Goal: Information Seeking & Learning: Learn about a topic

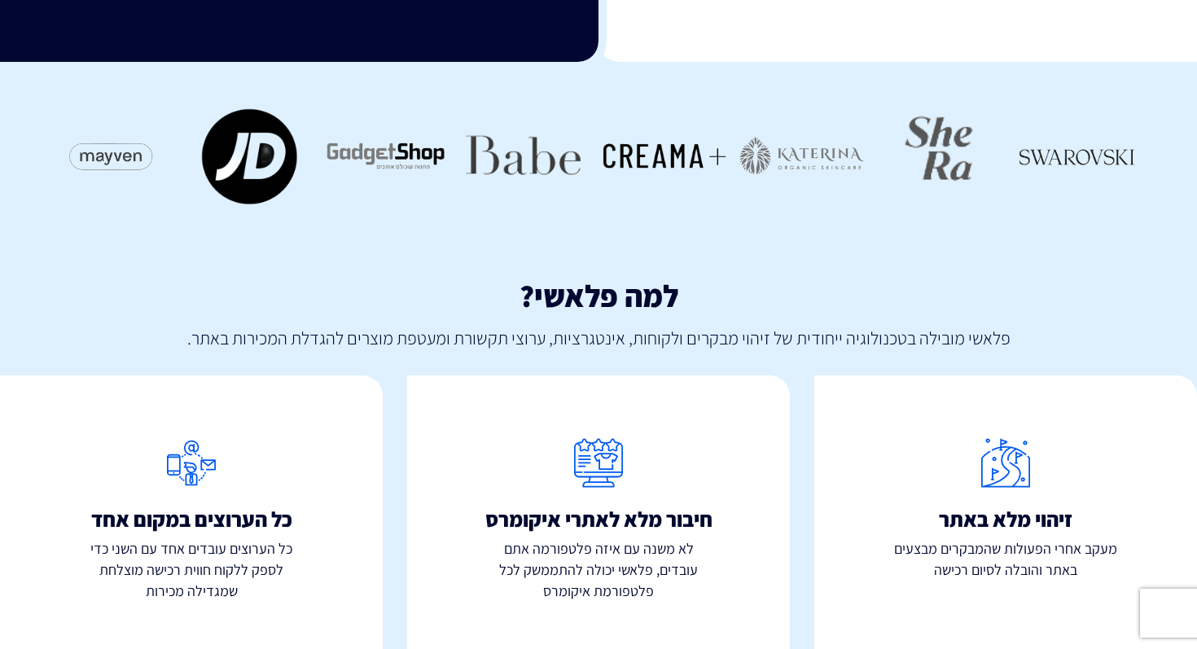
scroll to position [752, 0]
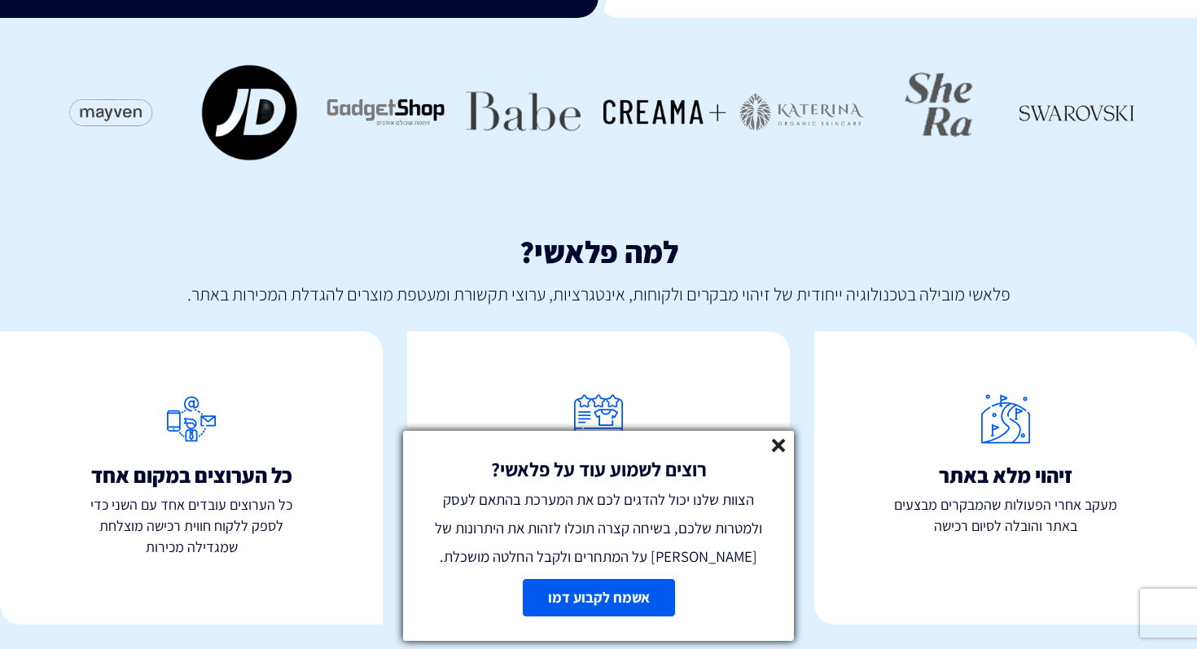
click at [776, 450] on icon at bounding box center [779, 446] width 14 height 14
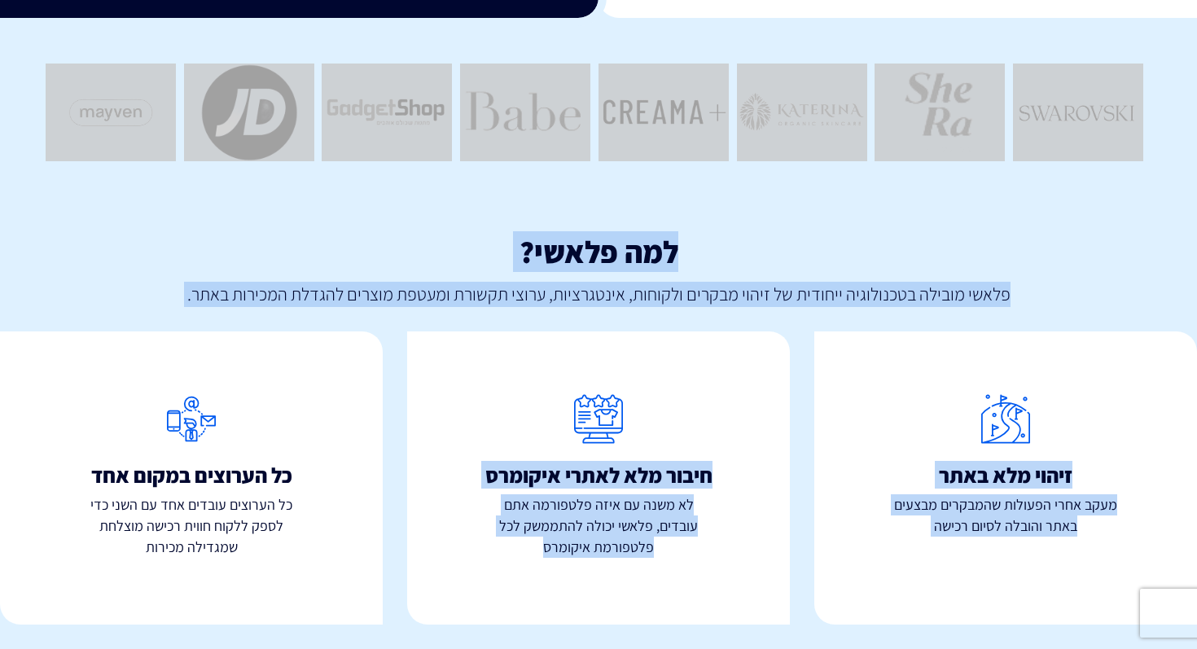
drag, startPoint x: 681, startPoint y: 108, endPoint x: 694, endPoint y: 648, distance: 541.0
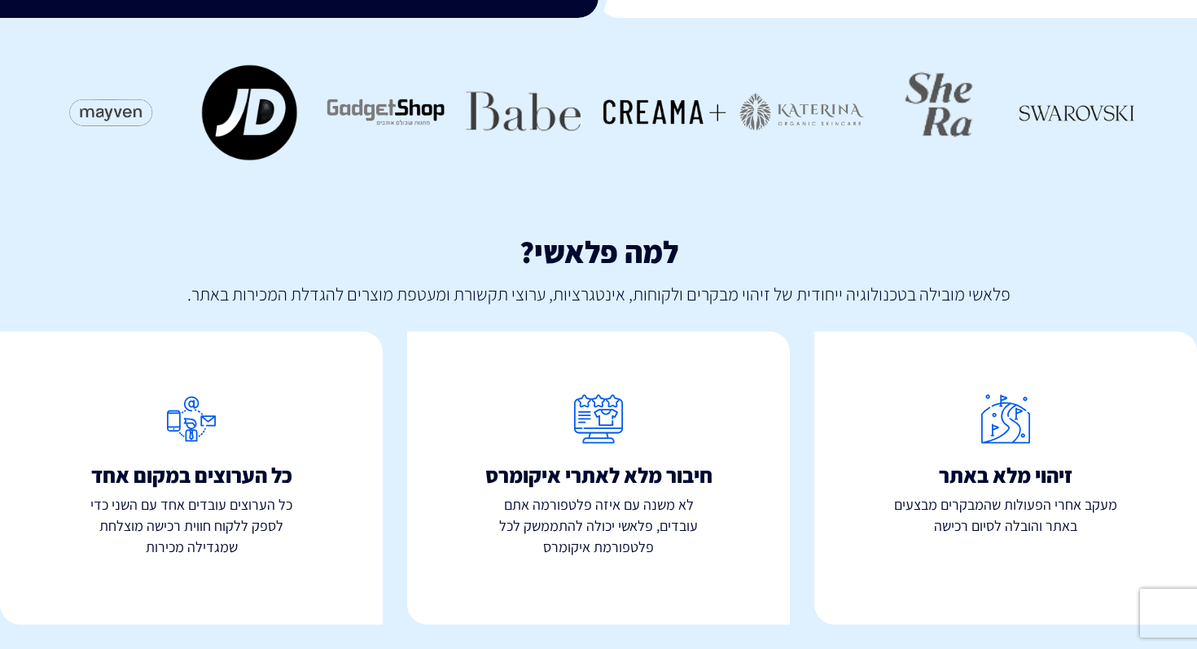
click at [491, 319] on div "חיבור מלא לאתרי איקומרס לא משנה עם איזה פלטפורמה אתם עובדים, פלאשי יכולה להתממש…" at bounding box center [598, 478] width 407 height 342
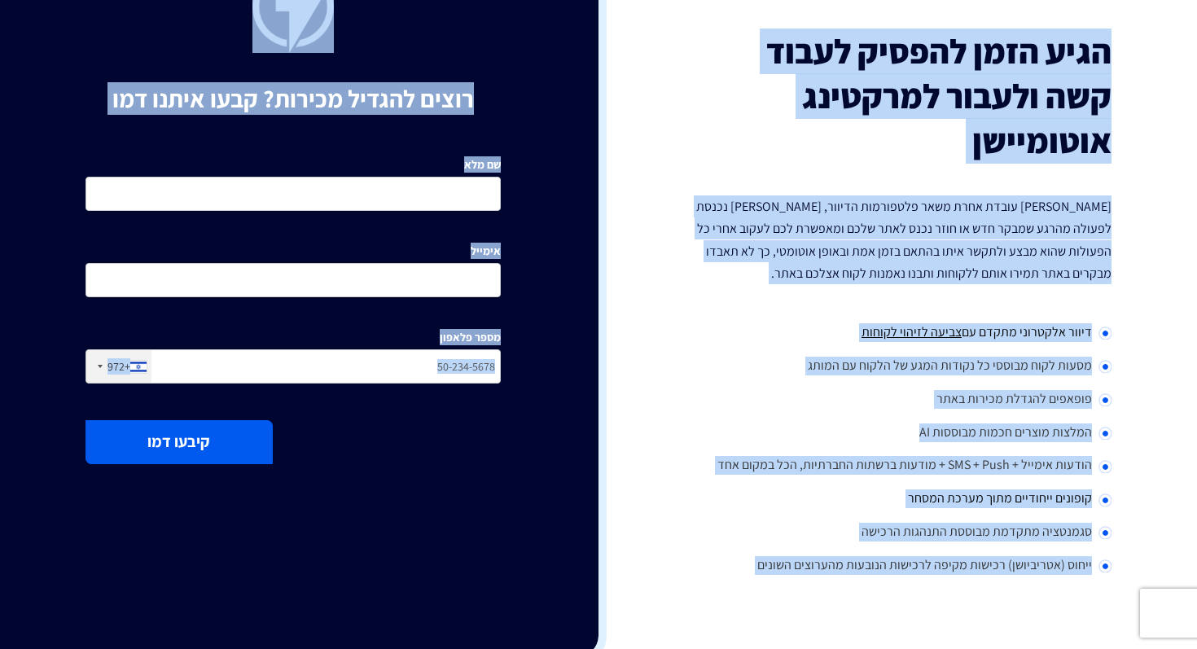
scroll to position [0, 0]
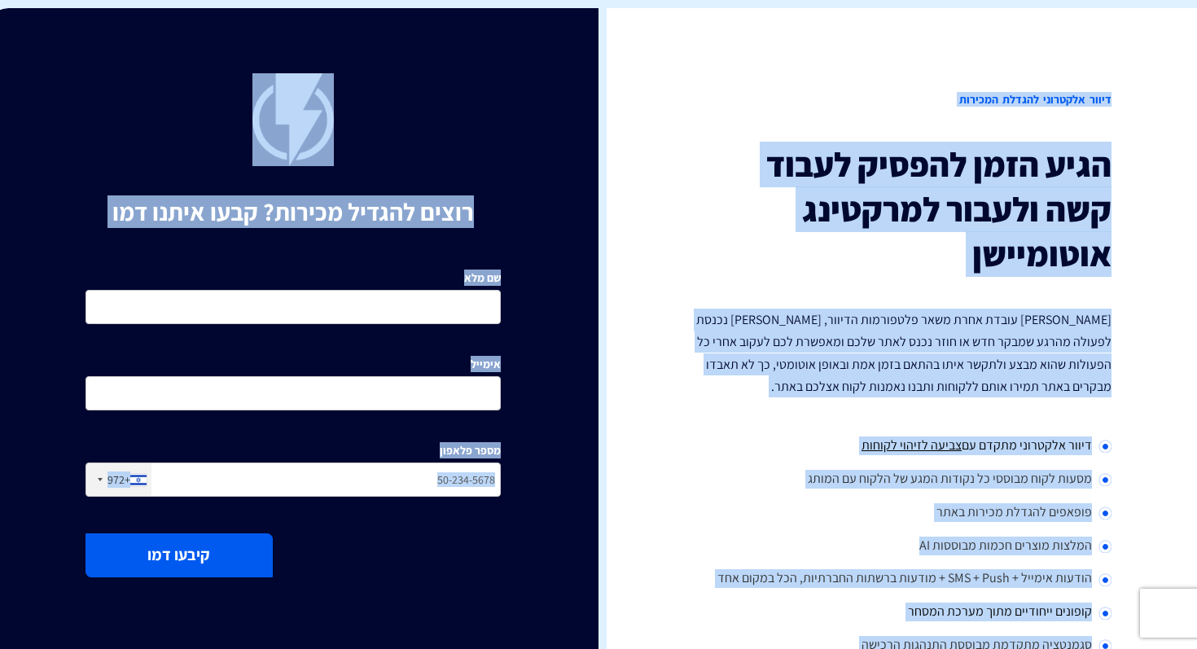
drag, startPoint x: 91, startPoint y: 592, endPoint x: 913, endPoint y: -26, distance: 1028.3
click at [715, 56] on div "דיוור אלקטרוני להגדלת המכירות הגיע הזמן להפסיק לעבוד קשה ולעבור למרקטינג אוטומי…" at bounding box center [904, 389] width 611 height 762
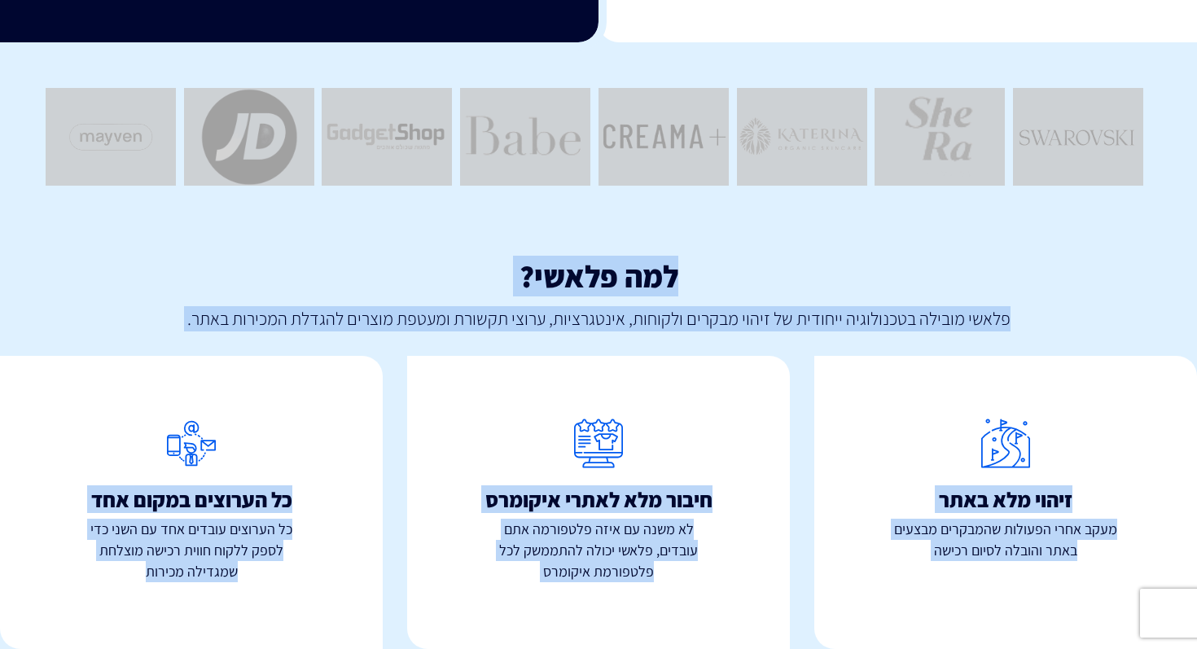
scroll to position [752, 0]
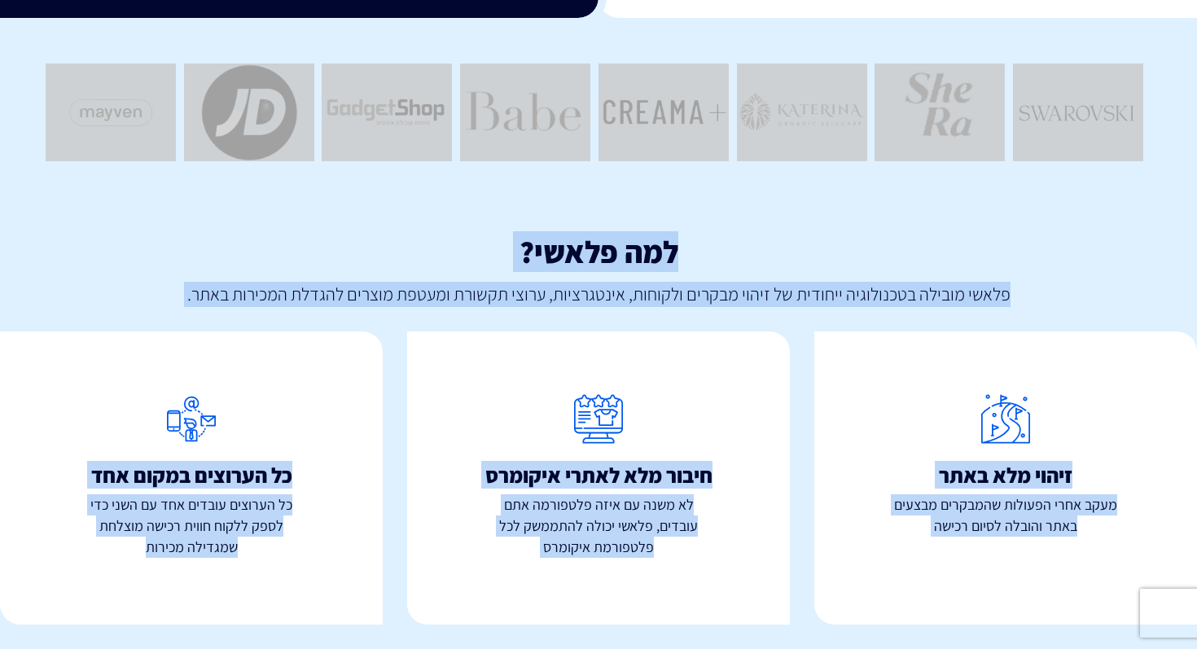
drag, startPoint x: 715, startPoint y: 56, endPoint x: 394, endPoint y: 647, distance: 672.8
click at [393, 572] on div "כל הערוצים במקום אחד כל הערוצים עובדים אחד עם השני כדי לספק ללקוח חווית רכישה מ…" at bounding box center [191, 478] width 407 height 342
drag, startPoint x: 819, startPoint y: 16, endPoint x: 279, endPoint y: 648, distance: 831.8
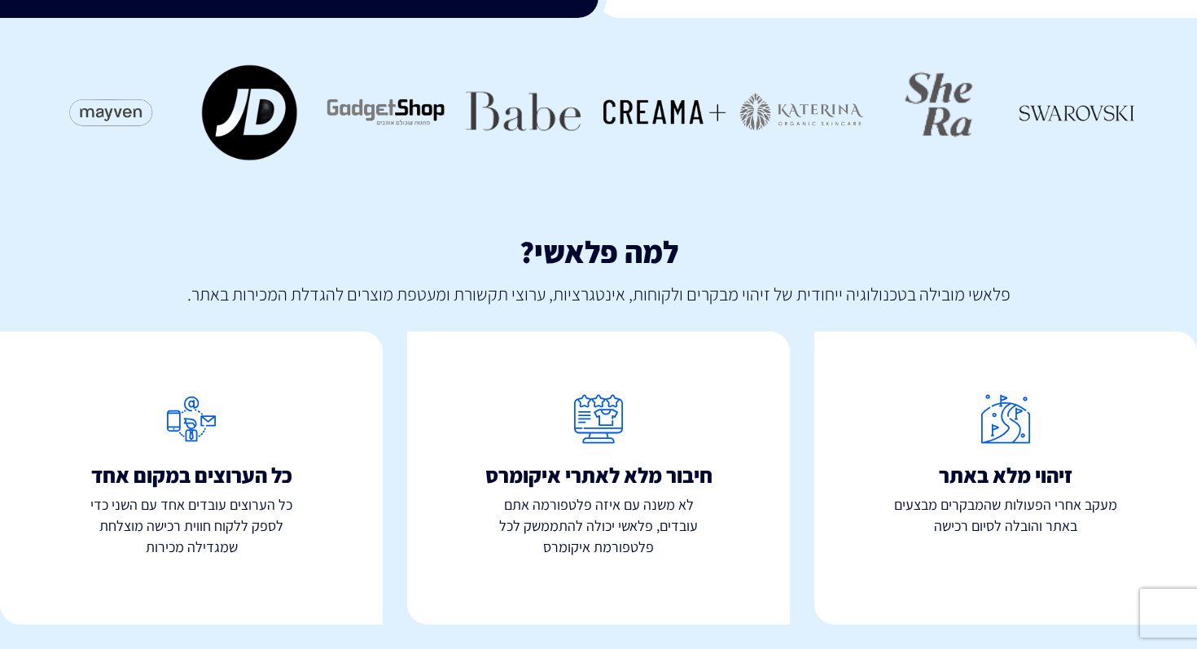
click at [362, 508] on p "כל הערוצים עובדים אחד עם השני כדי לספק ללקוח חווית רכישה מוצלחת שמגדילה מכירות" at bounding box center [191, 525] width 383 height 63
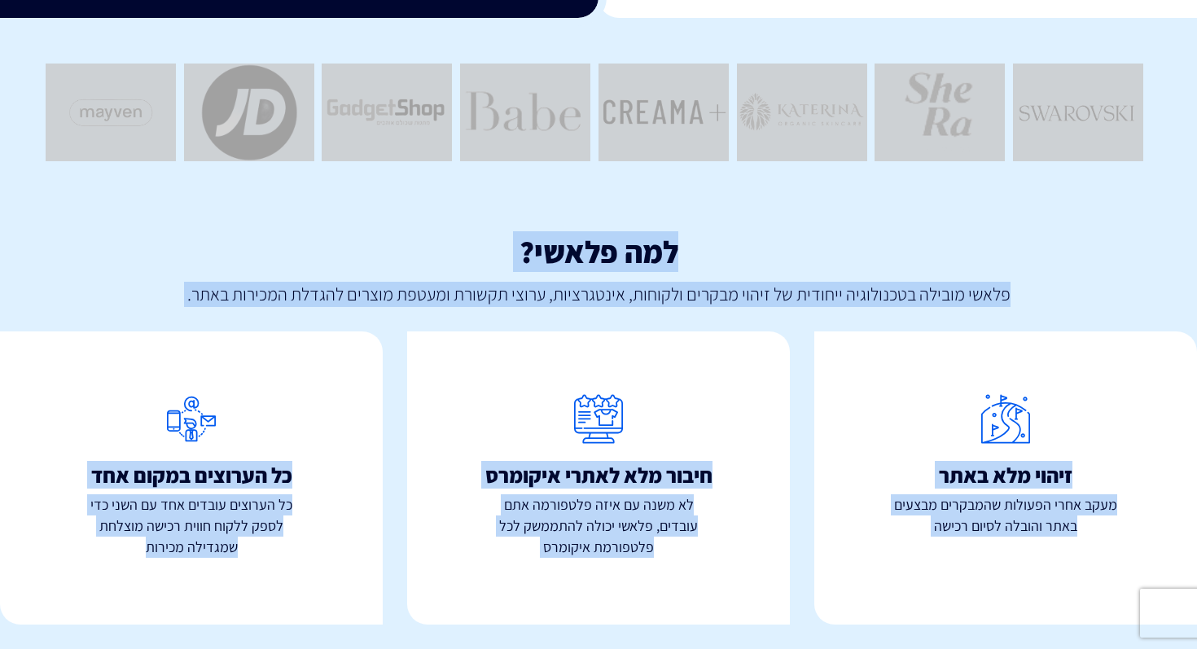
drag, startPoint x: 671, startPoint y: 11, endPoint x: 289, endPoint y: 648, distance: 743.4
click at [292, 573] on div "כל הערוצים במקום אחד כל הערוצים עובדים אחד עם השני כדי לספק ללקוח חווית רכישה מ…" at bounding box center [191, 477] width 383 height 293
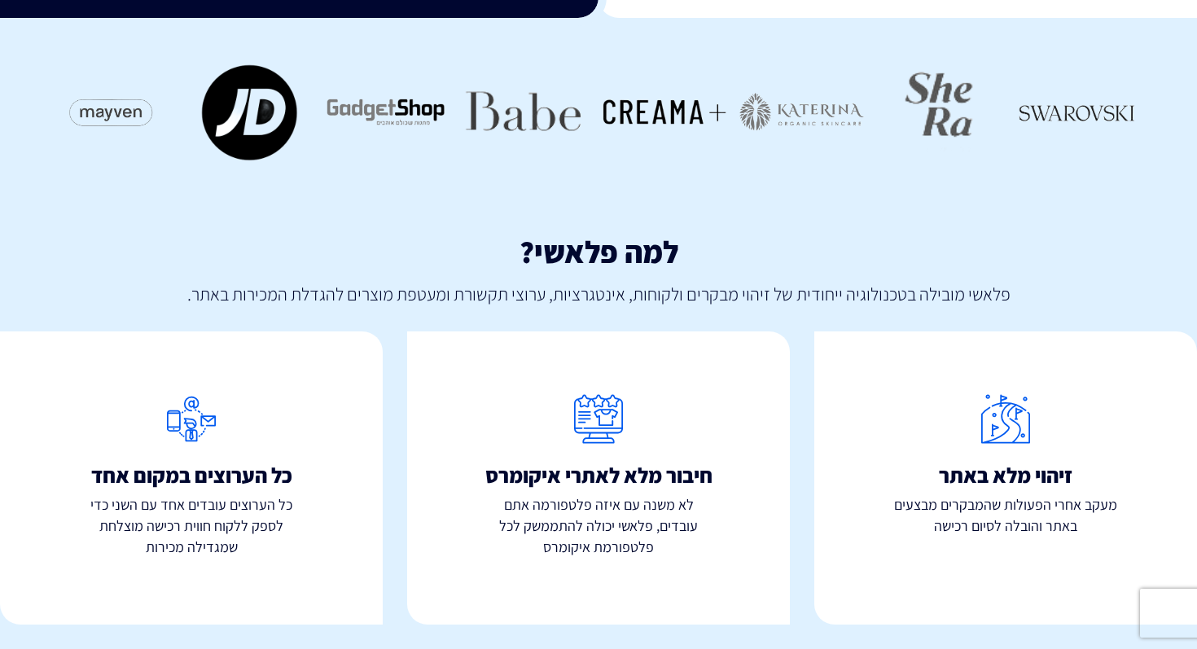
scroll to position [0, 0]
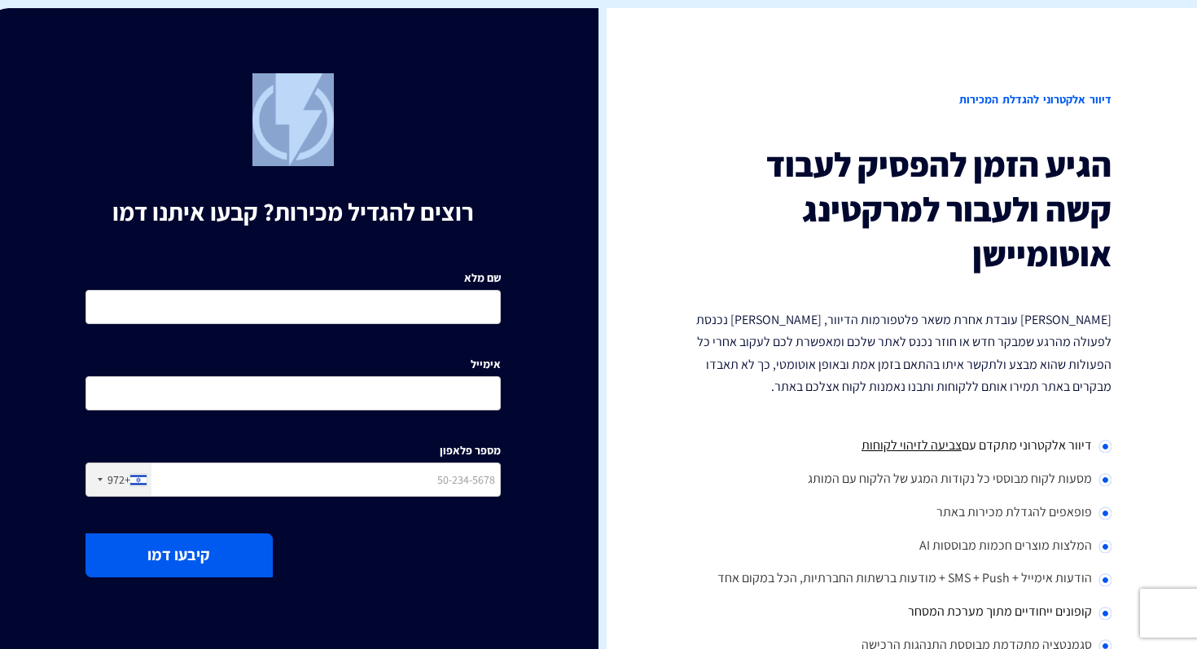
drag, startPoint x: 489, startPoint y: 219, endPoint x: 109, endPoint y: 112, distance: 394.5
click at [109, 112] on div "רוצים להגדיל מכירות? קבעו איתנו דמו שם מלא אימייל מספר פלאפון +972 [GEOGRAPHIC_…" at bounding box center [293, 389] width 611 height 762
click at [132, 212] on h1 "רוצים להגדיל מכירות? קבעו איתנו דמו" at bounding box center [293, 212] width 415 height 27
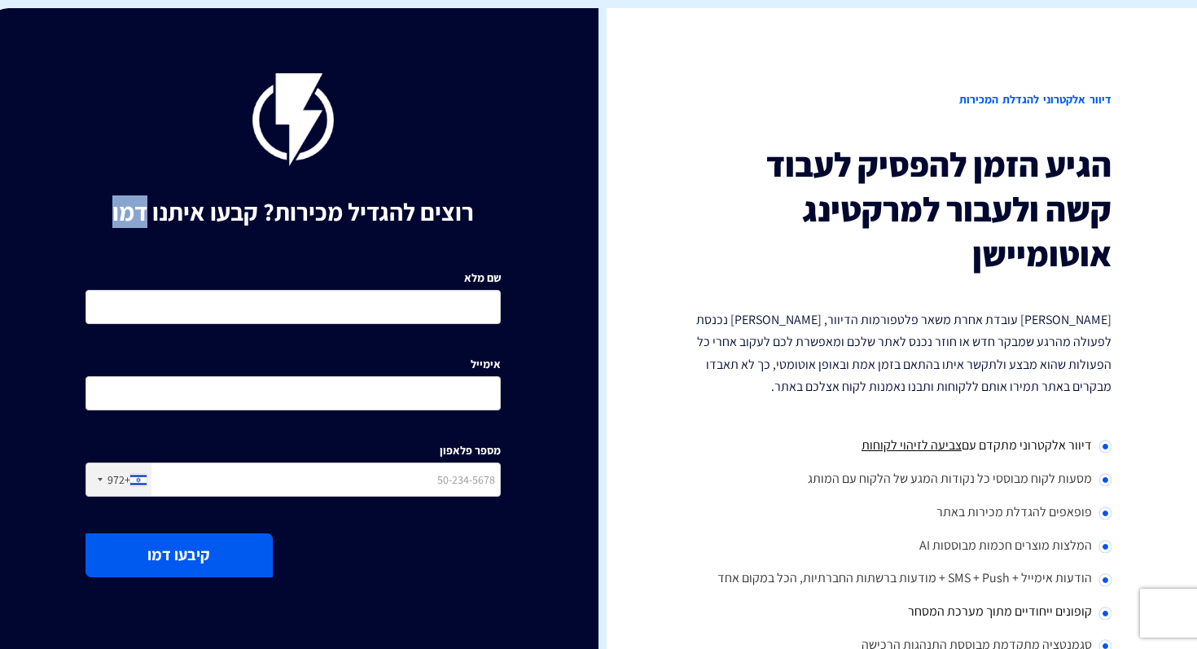
click at [132, 212] on h1 "רוצים להגדיל מכירות? קבעו איתנו דמו" at bounding box center [293, 212] width 415 height 27
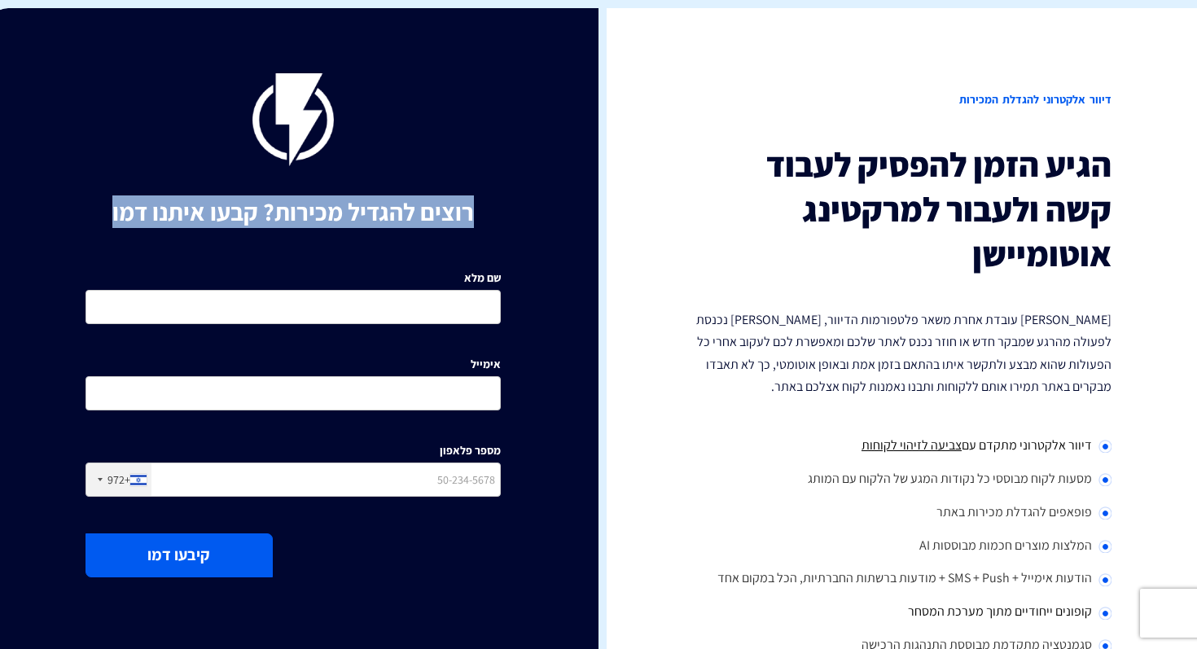
click at [132, 212] on h1 "רוצים להגדיל מכירות? קבעו איתנו דמו" at bounding box center [293, 212] width 415 height 27
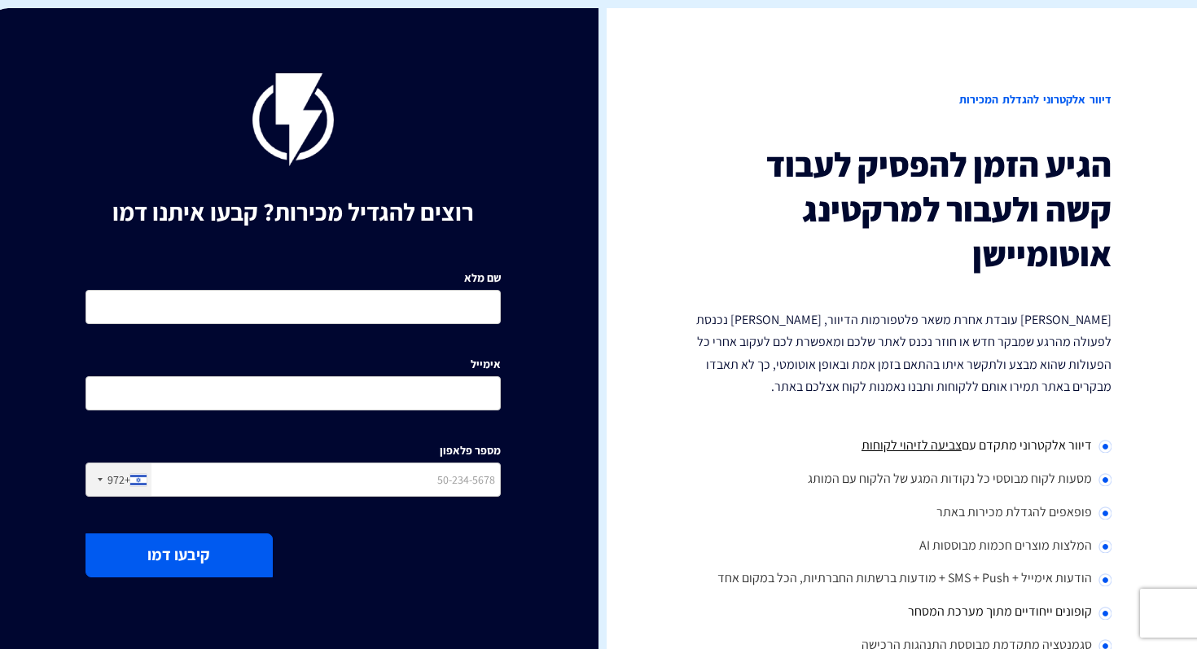
click at [1109, 165] on h3 "הגיע הזמן להפסיק לעבוד קשה ולעבור למרקטינג אוטומיישן" at bounding box center [903, 210] width 415 height 134
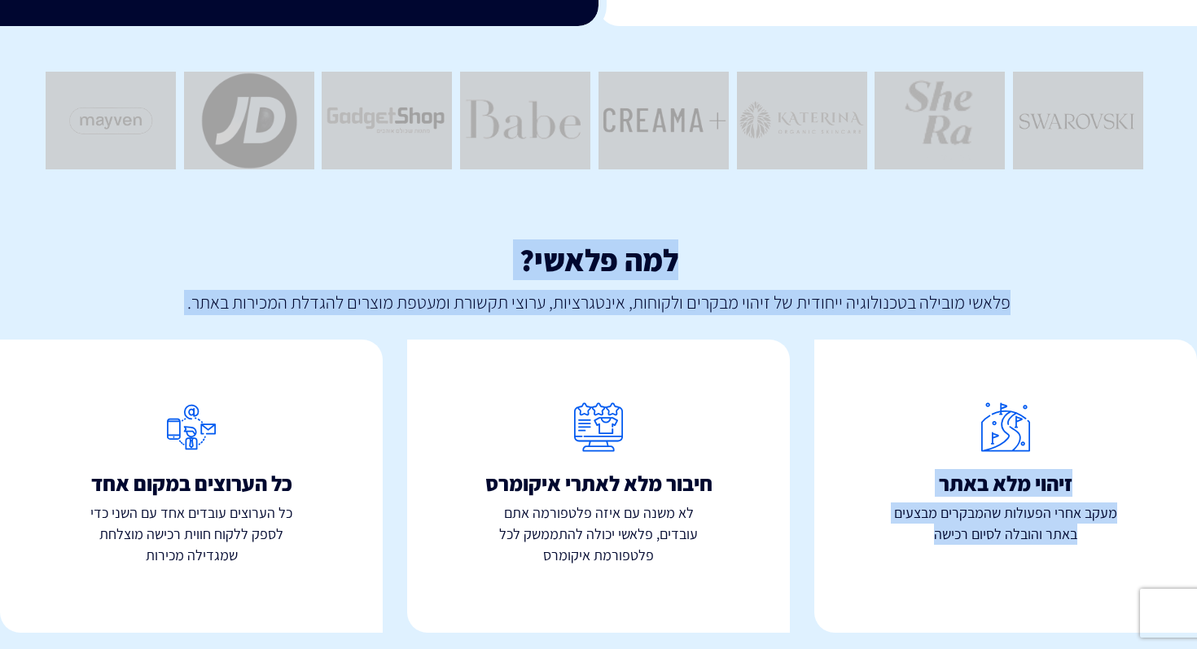
scroll to position [752, 0]
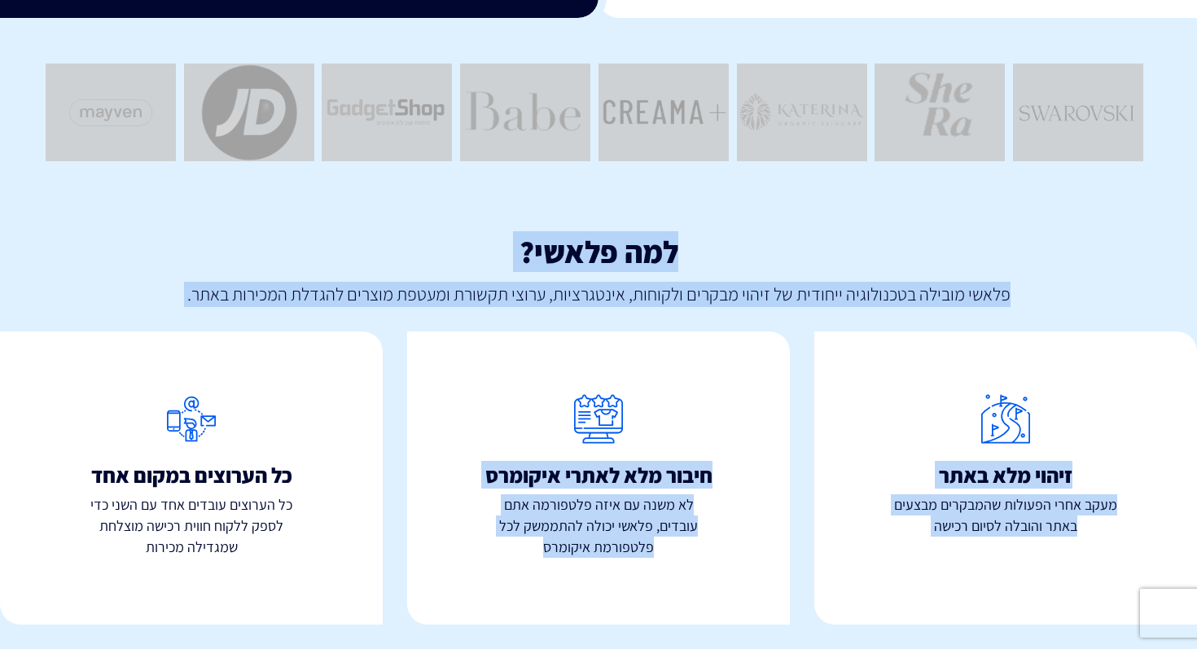
drag, startPoint x: 1109, startPoint y: 165, endPoint x: 520, endPoint y: 568, distance: 714.3
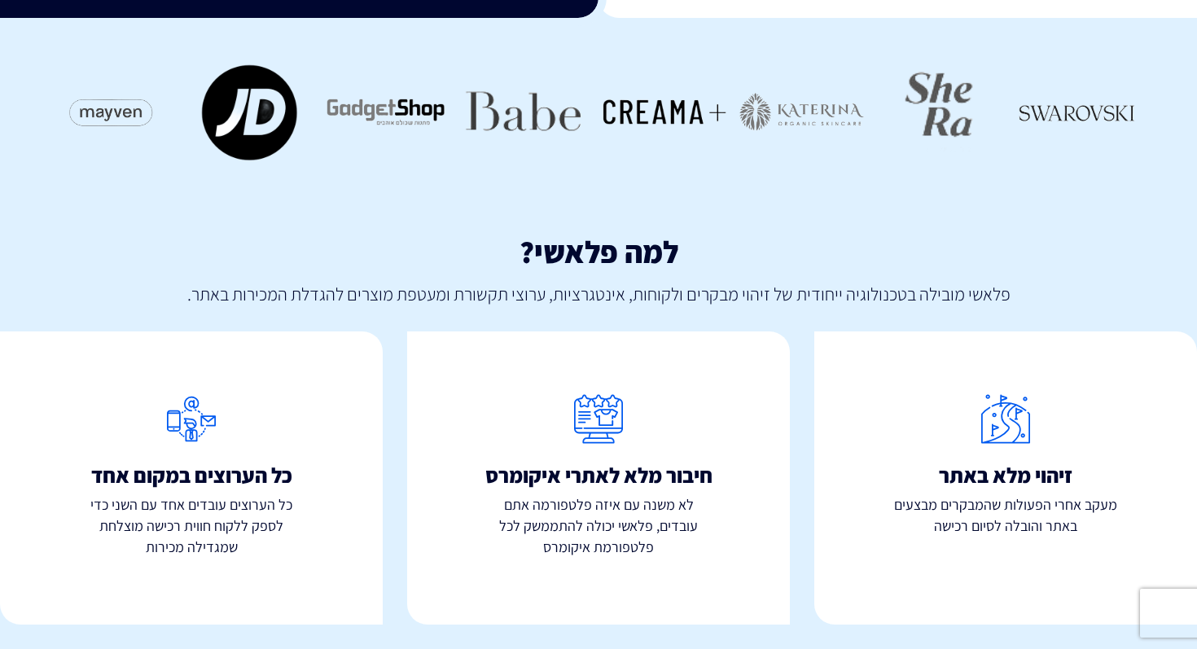
click at [235, 612] on div "כל הערוצים במקום אחד כל הערוצים עובדים אחד עם השני כדי לספק ללקוח חווית רכישה מ…" at bounding box center [191, 477] width 383 height 293
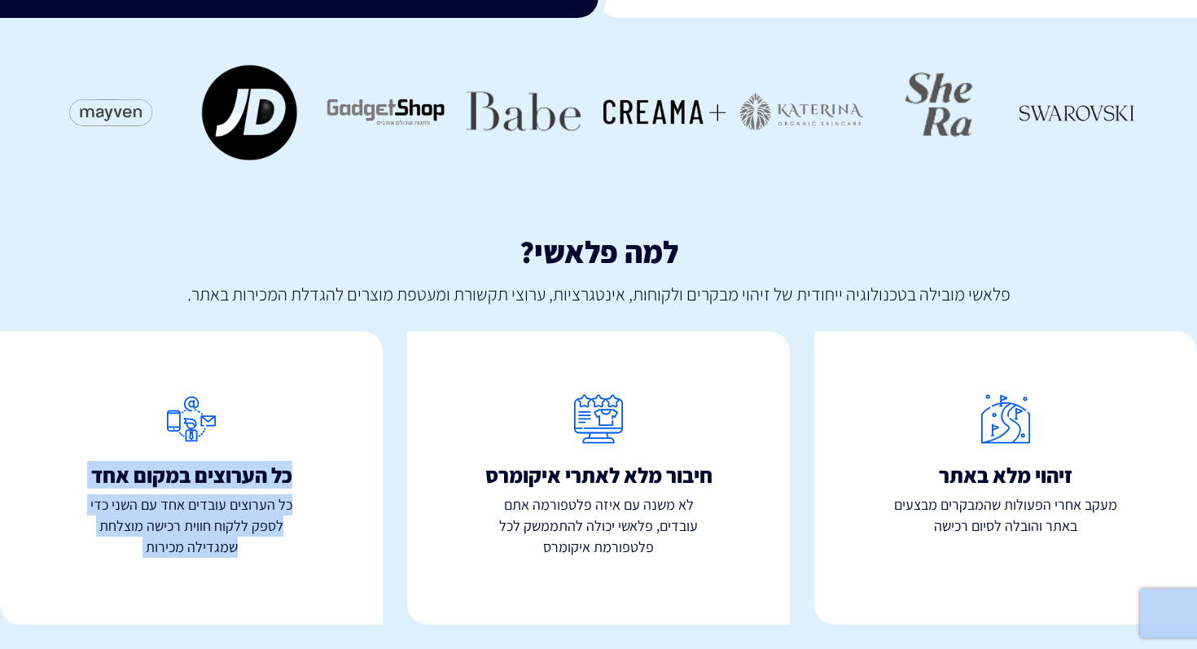
drag, startPoint x: 235, startPoint y: 612, endPoint x: 121, endPoint y: 380, distance: 258.2
click at [121, 380] on div "כל הערוצים במקום אחד כל הערוצים עובדים אחד עם השני כדי לספק ללקוח חווית רכישה מ…" at bounding box center [191, 477] width 383 height 293
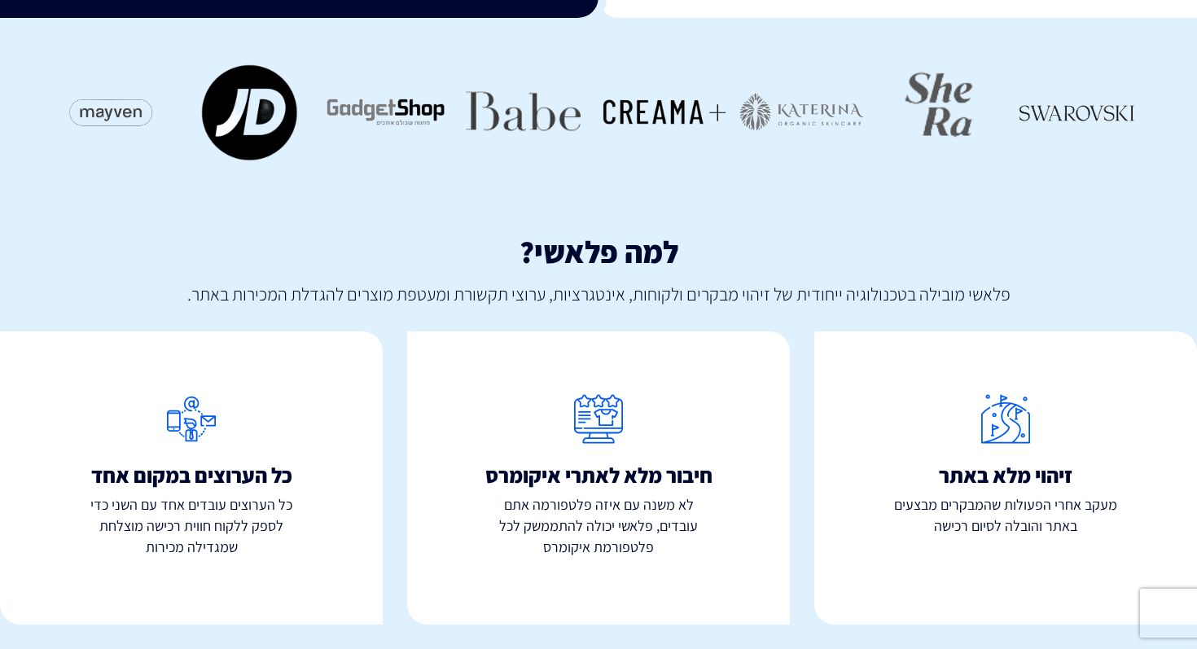
click at [313, 576] on div "כל הערוצים במקום אחד כל הערוצים עובדים אחד עם השני כדי לספק ללקוח חווית רכישה מ…" at bounding box center [191, 477] width 383 height 293
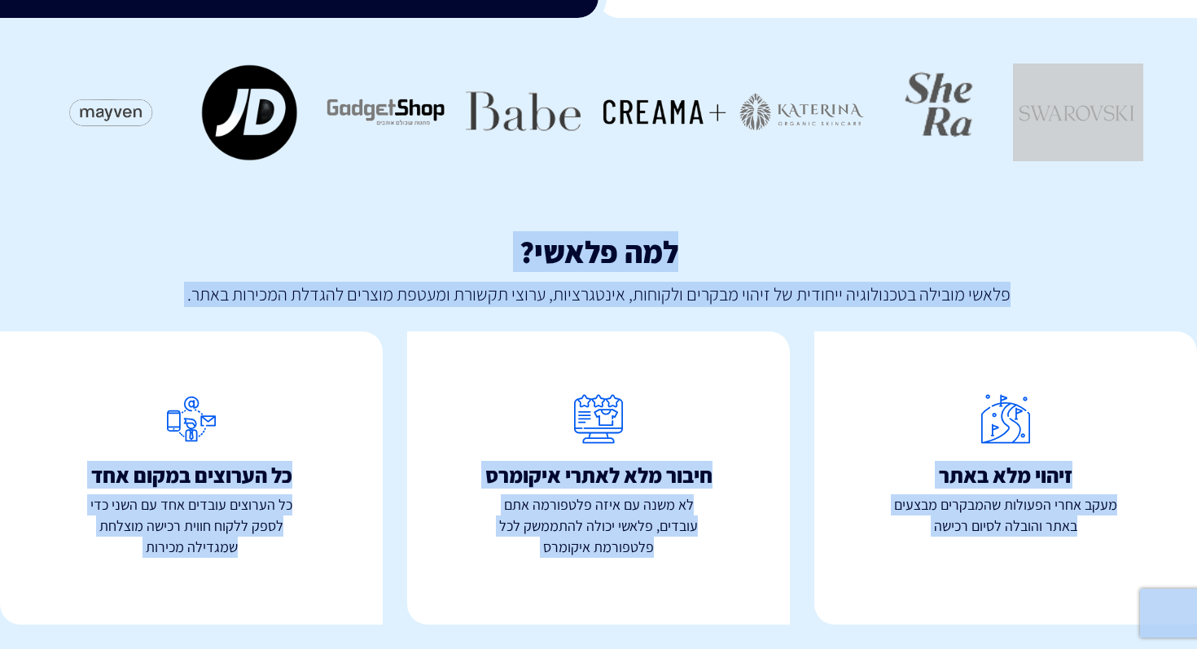
drag, startPoint x: 99, startPoint y: 611, endPoint x: 1165, endPoint y: 89, distance: 1186.3
click at [998, 259] on h3 "למה פלאשי?" at bounding box center [598, 252] width 1197 height 34
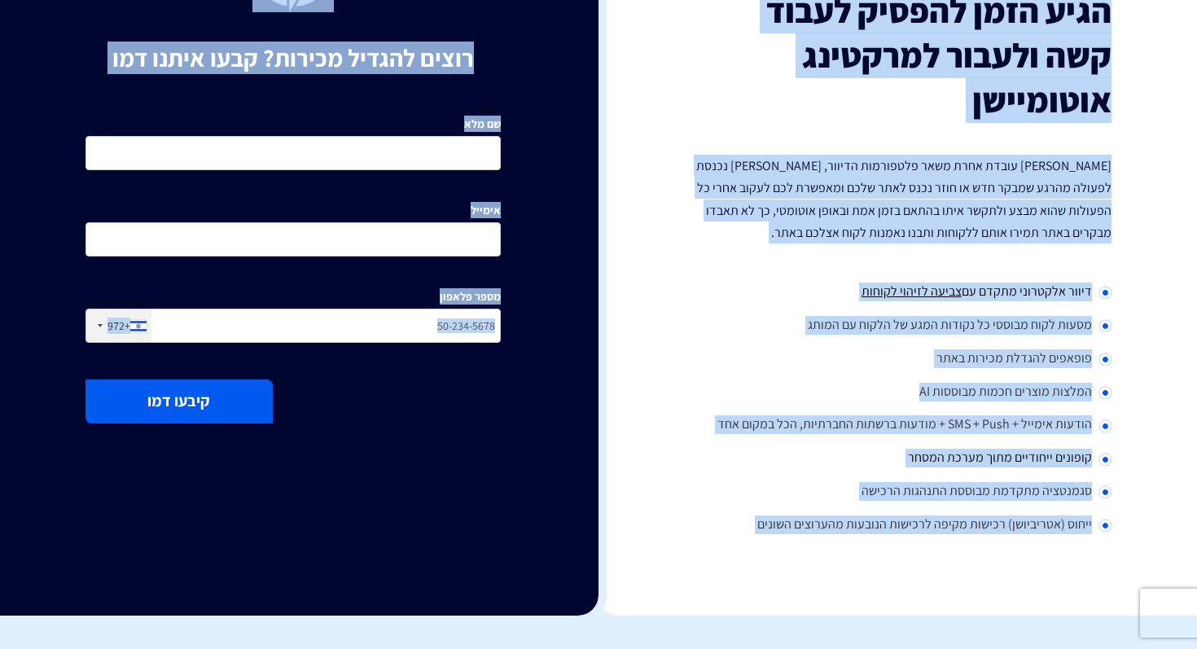
scroll to position [188, 0]
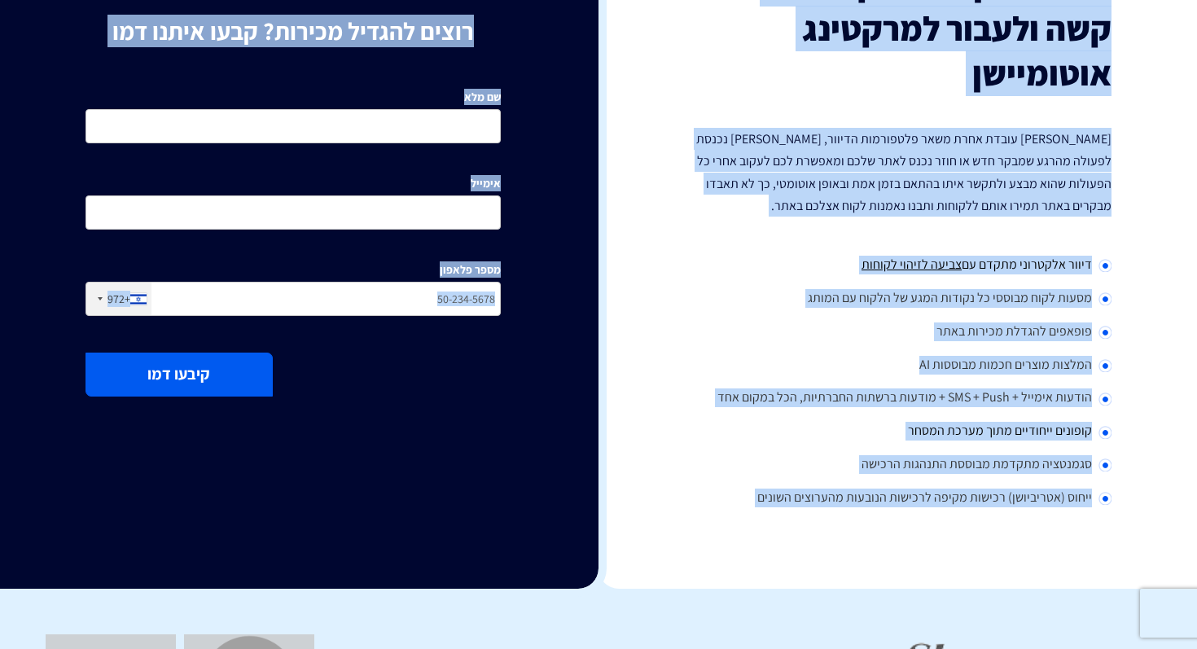
drag, startPoint x: 1122, startPoint y: 48, endPoint x: 428, endPoint y: 648, distance: 918.1
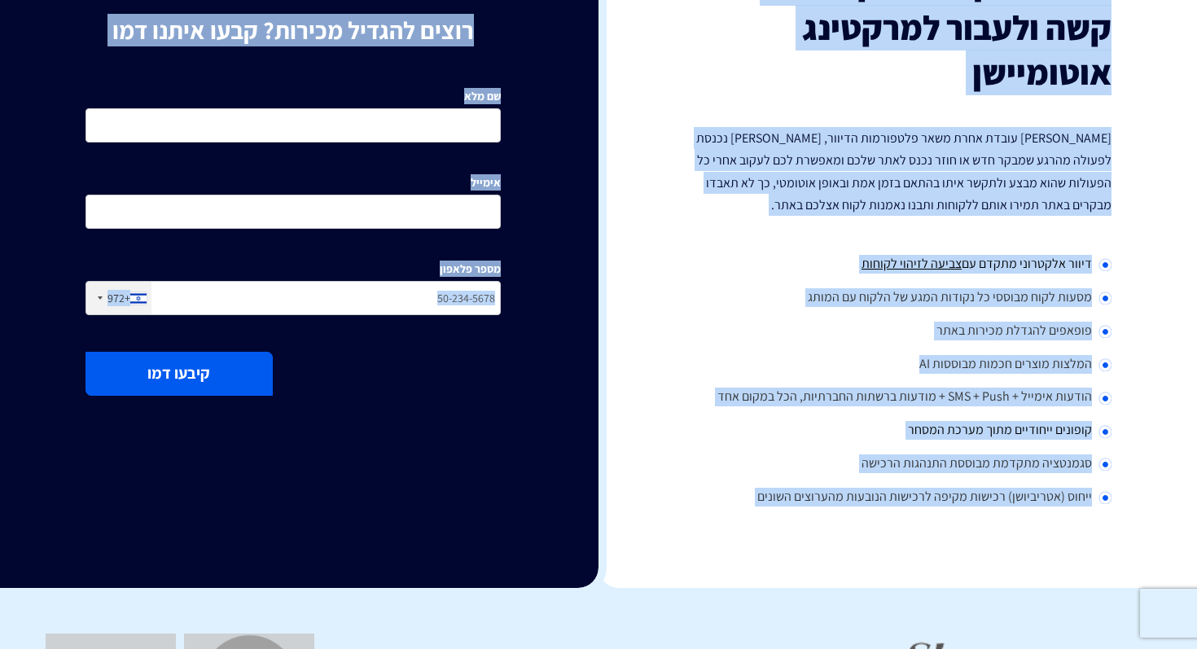
click at [428, 648] on div "מוצרים שיווק אוטומטי הפכו את השיווק לאוטומטי דיוור אלקטרוני שלחו את המסר הנכון …" at bounding box center [598, 523] width 1197 height 1393
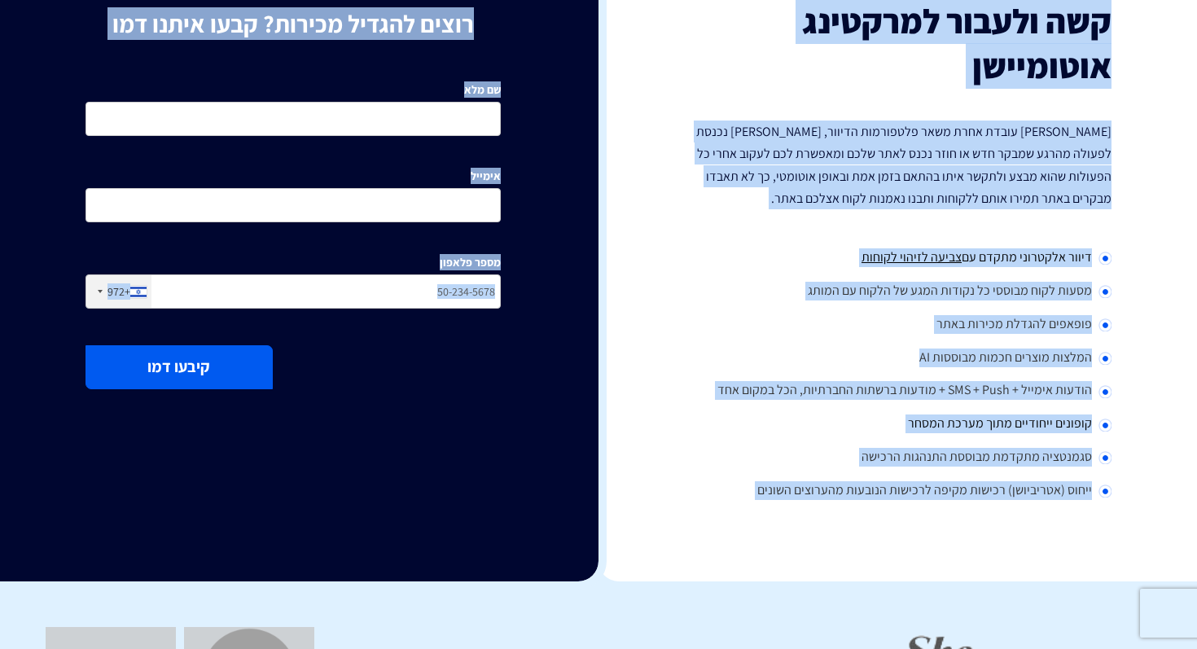
click at [697, 321] on li "פופאפים להגדלת מכירות באתר" at bounding box center [903, 325] width 415 height 33
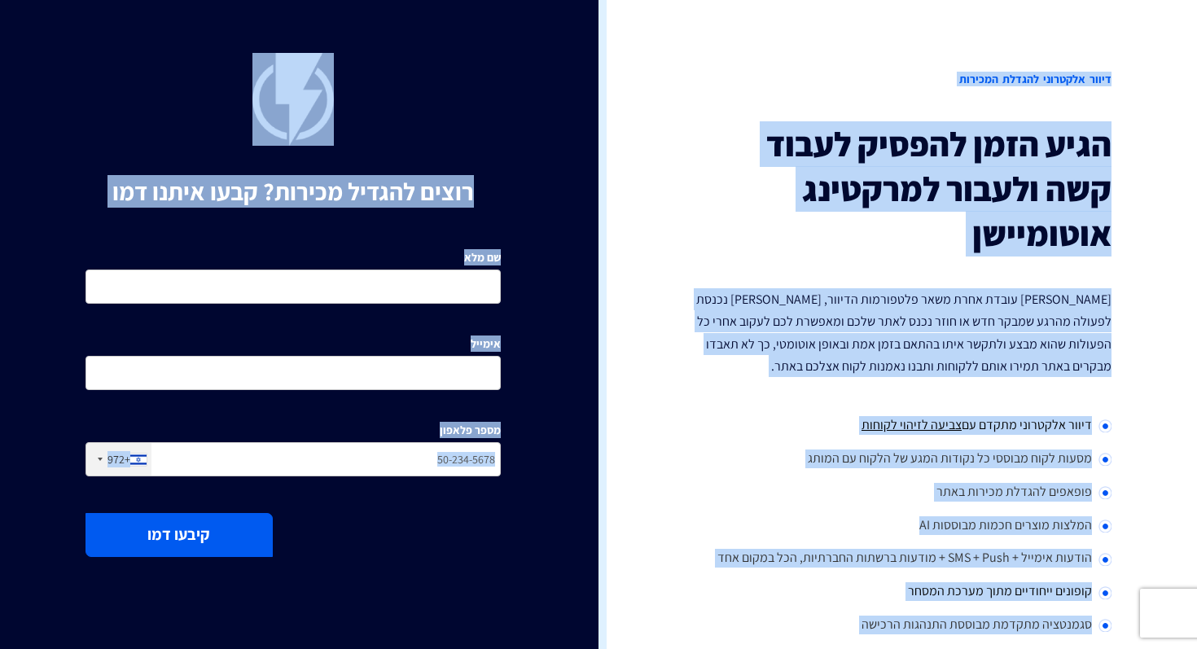
scroll to position [0, 0]
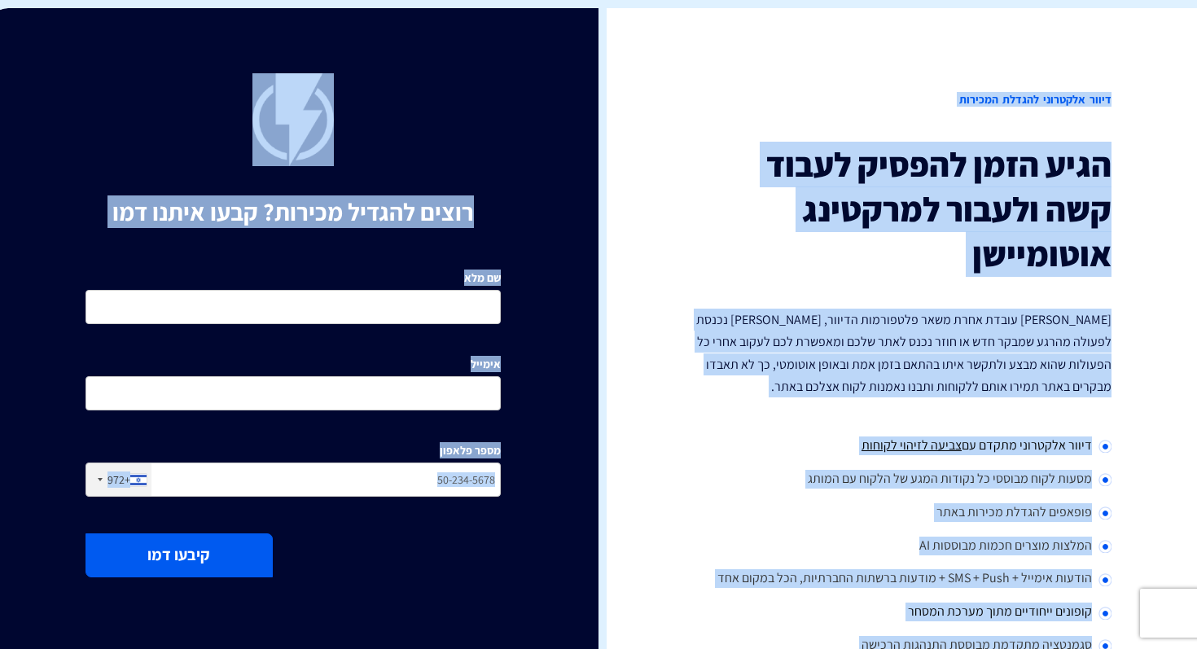
drag, startPoint x: 110, startPoint y: 590, endPoint x: 877, endPoint y: -58, distance: 1004.4
click at [735, 80] on h2 "דיוור אלקטרוני להגדלת המכירות" at bounding box center [903, 99] width 415 height 53
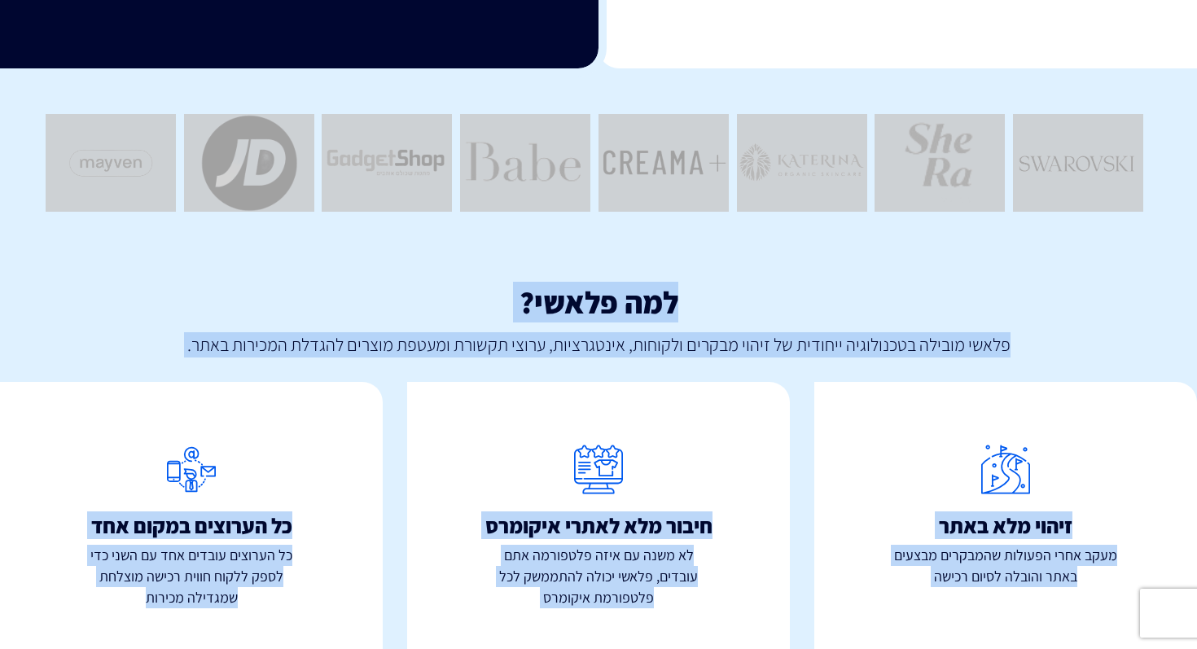
scroll to position [752, 0]
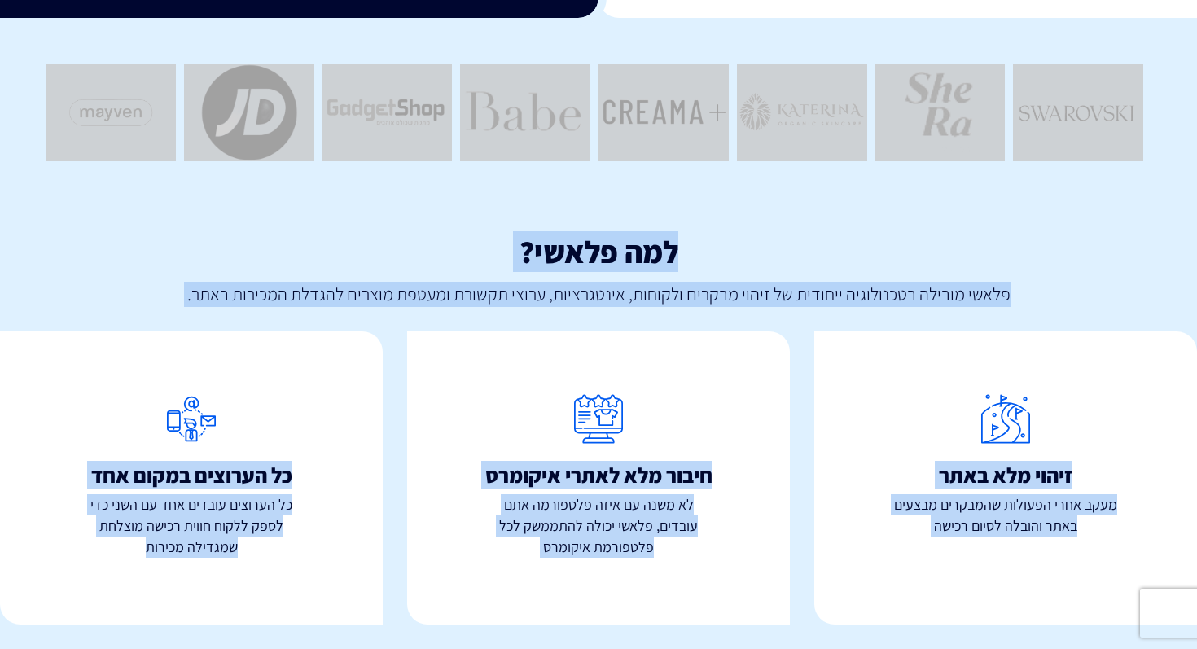
drag, startPoint x: 784, startPoint y: 55, endPoint x: 386, endPoint y: 648, distance: 714.5
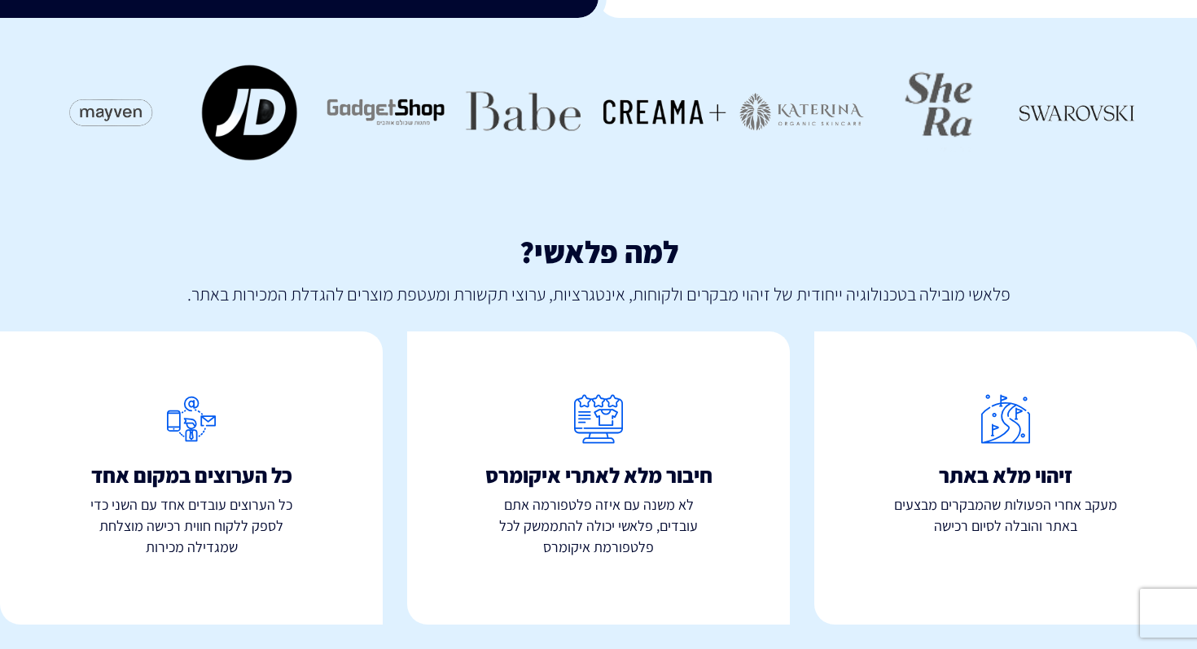
click at [433, 577] on div "חיבור מלא לאתרי איקומרס לא משנה עם איזה פלטפורמה אתם עובדים, פלאשי יכולה להתממש…" at bounding box center [598, 477] width 383 height 293
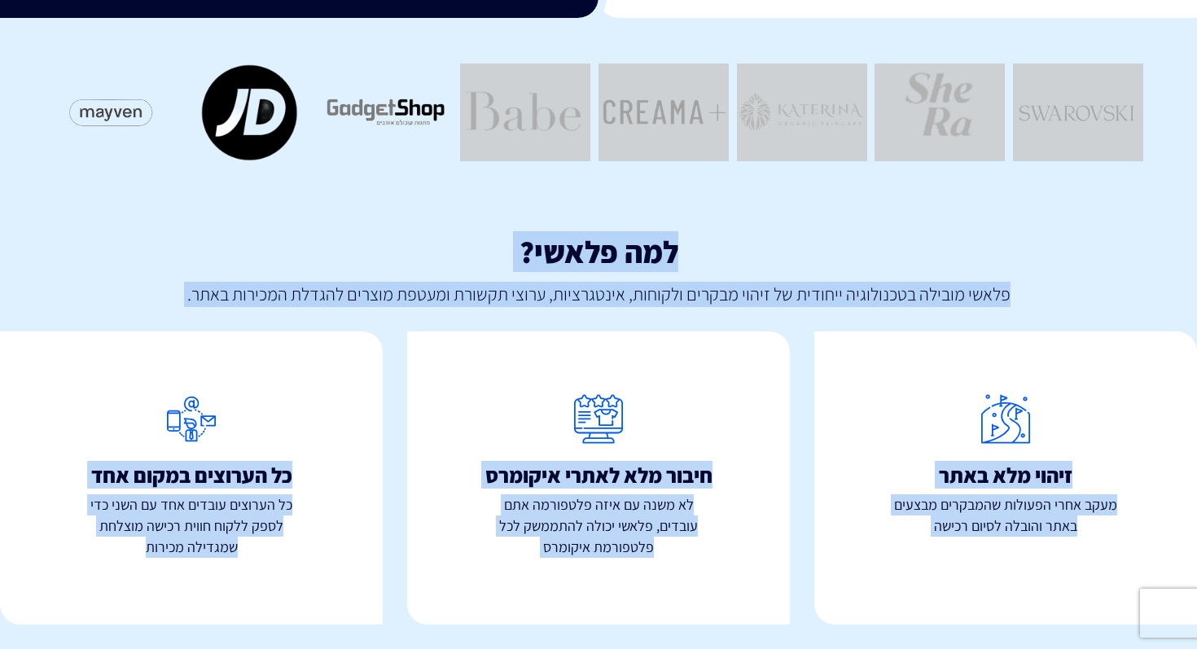
scroll to position [0, 0]
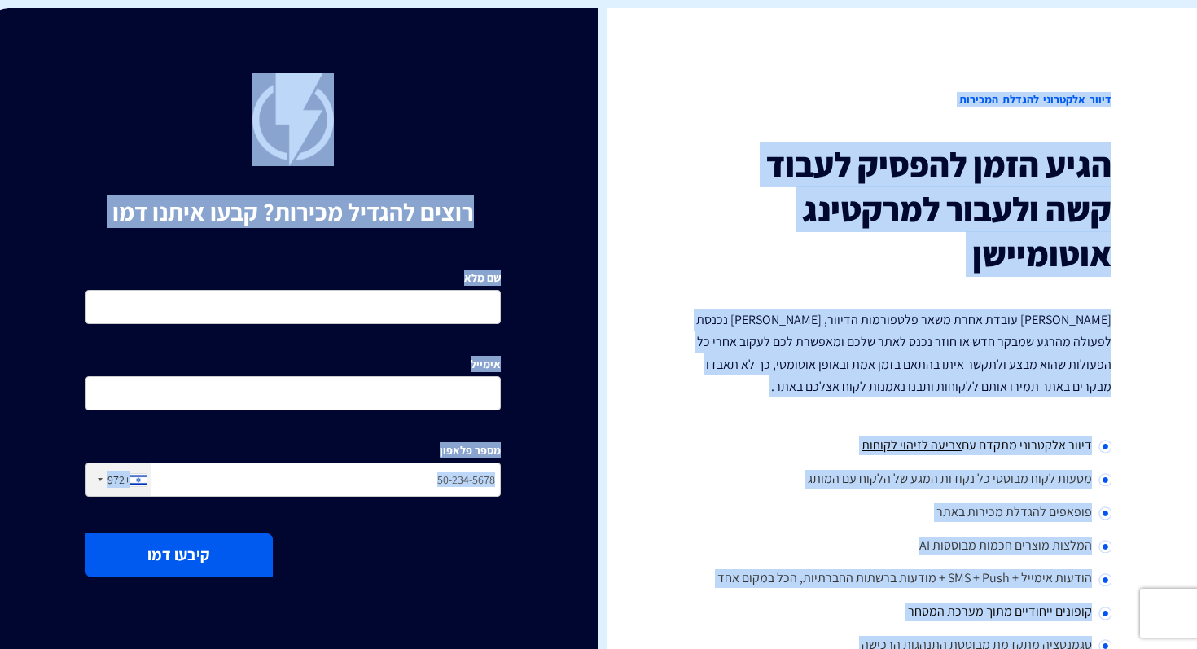
drag, startPoint x: 94, startPoint y: 602, endPoint x: 768, endPoint y: -129, distance: 994.8
click at [676, 103] on div "דיוור אלקטרוני להגדלת המכירות הגיע הזמן להפסיק לעבוד קשה ולעבור למרקטינג אוטומי…" at bounding box center [904, 389] width 611 height 762
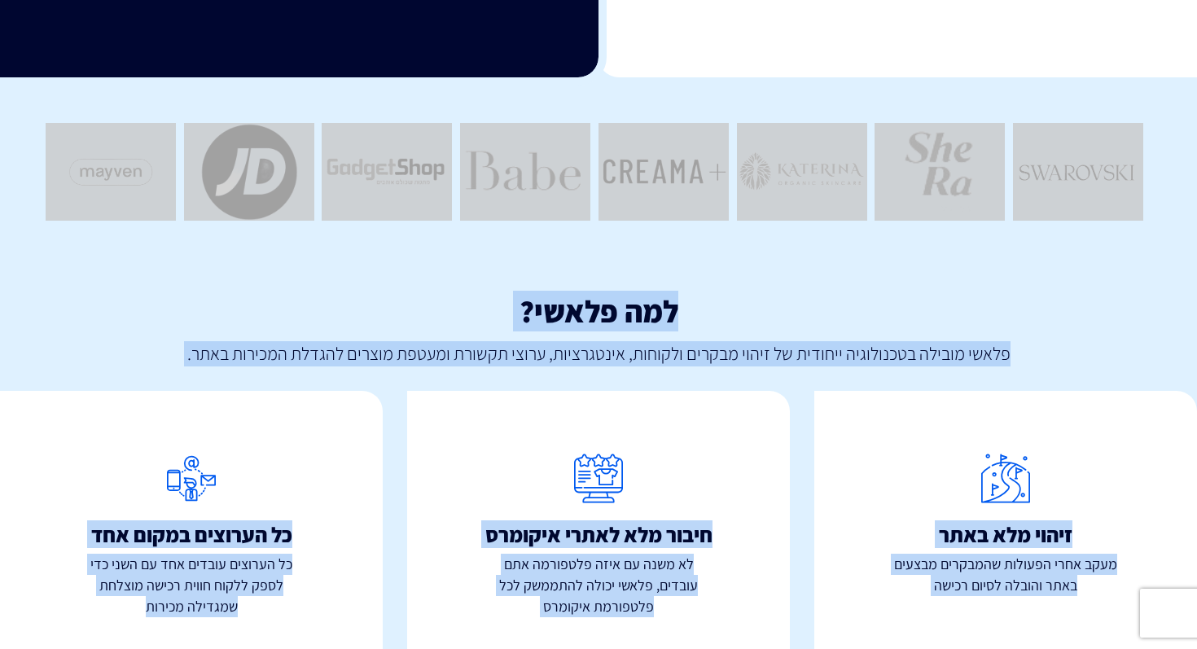
scroll to position [752, 0]
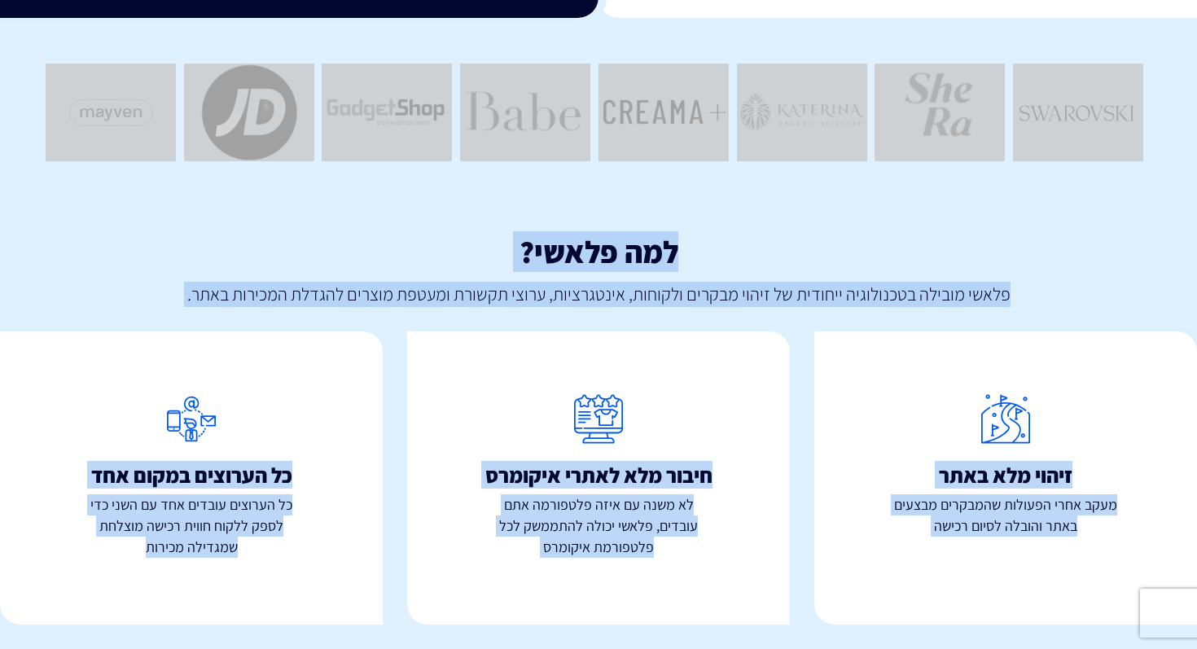
drag, startPoint x: 772, startPoint y: 44, endPoint x: 322, endPoint y: 648, distance: 753.7
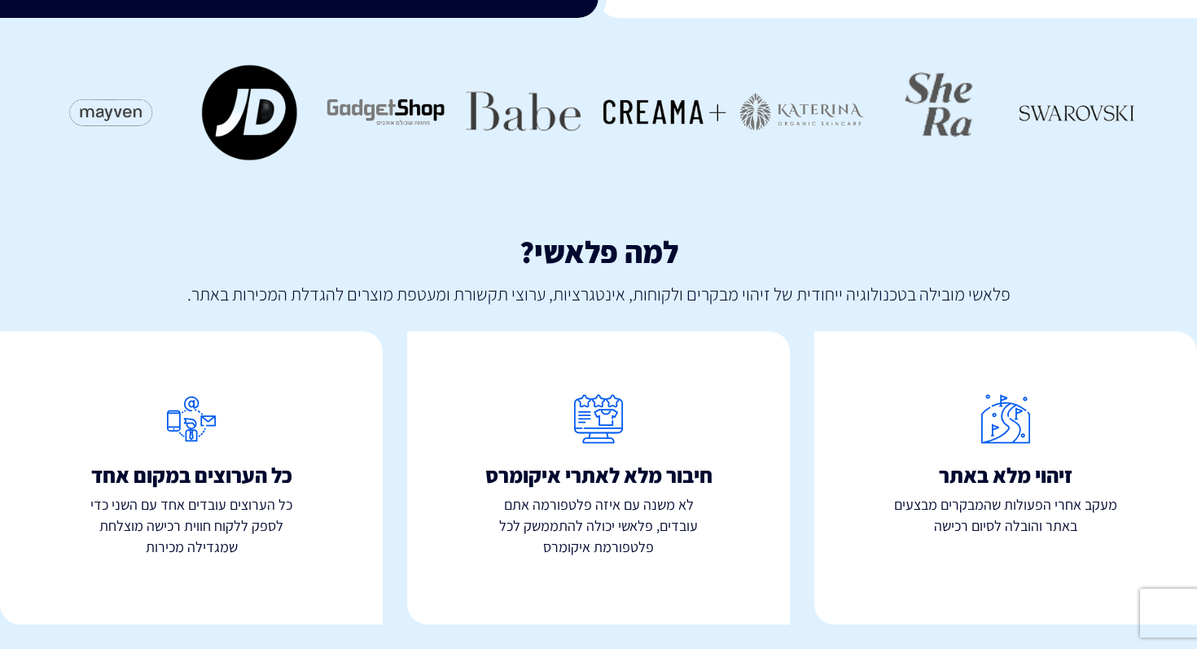
click at [340, 590] on div "כל הערוצים במקום אחד כל הערוצים עובדים אחד עם השני כדי לספק ללקוח חווית רכישה מ…" at bounding box center [191, 477] width 383 height 293
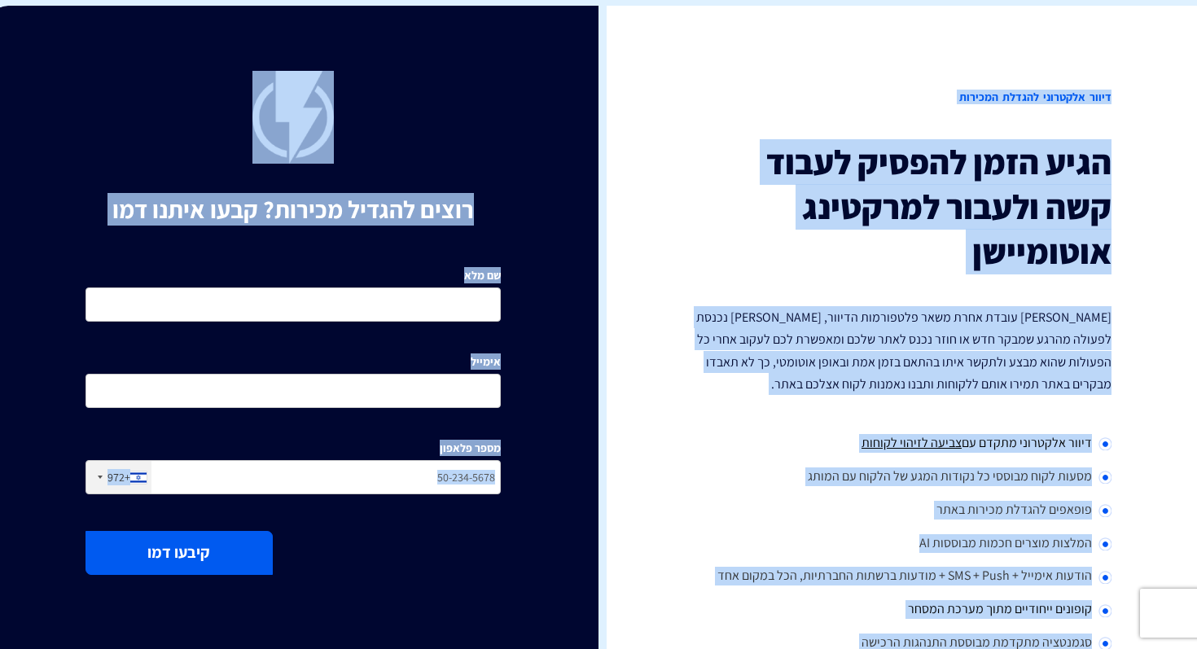
scroll to position [0, 0]
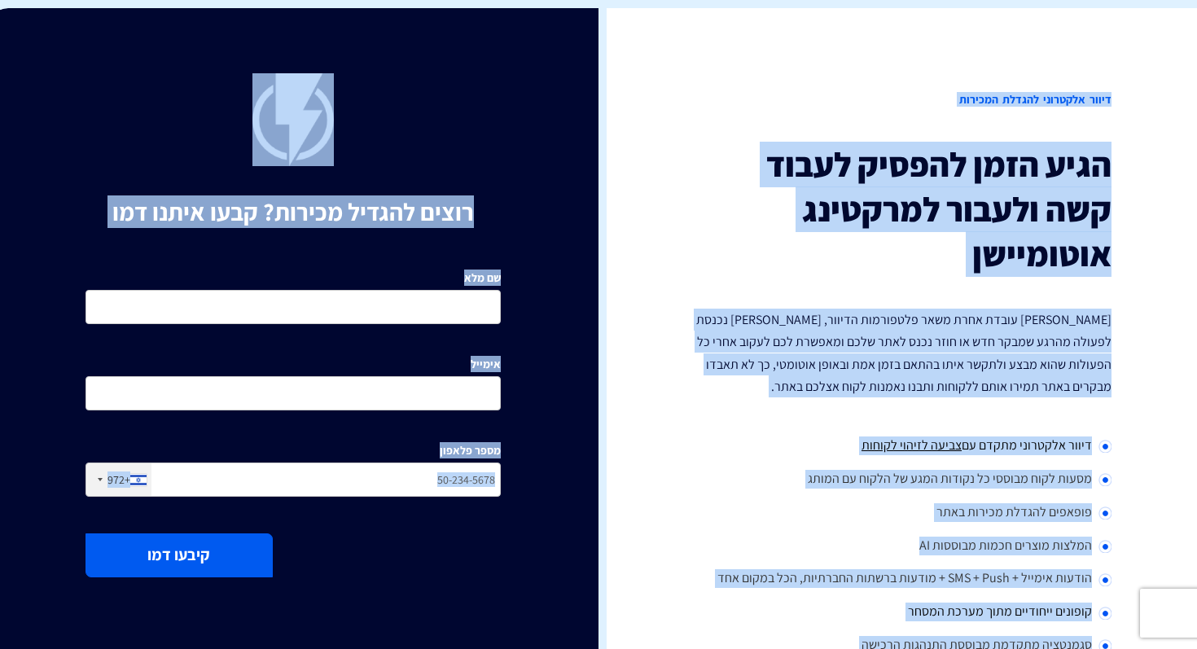
drag, startPoint x: 266, startPoint y: 634, endPoint x: 819, endPoint y: -129, distance: 943.1
click at [680, 121] on div "דיוור אלקטרוני להגדלת המכירות הגיע הזמן להפסיק לעבוד קשה ולעבור למרקטינג אוטומי…" at bounding box center [904, 389] width 611 height 762
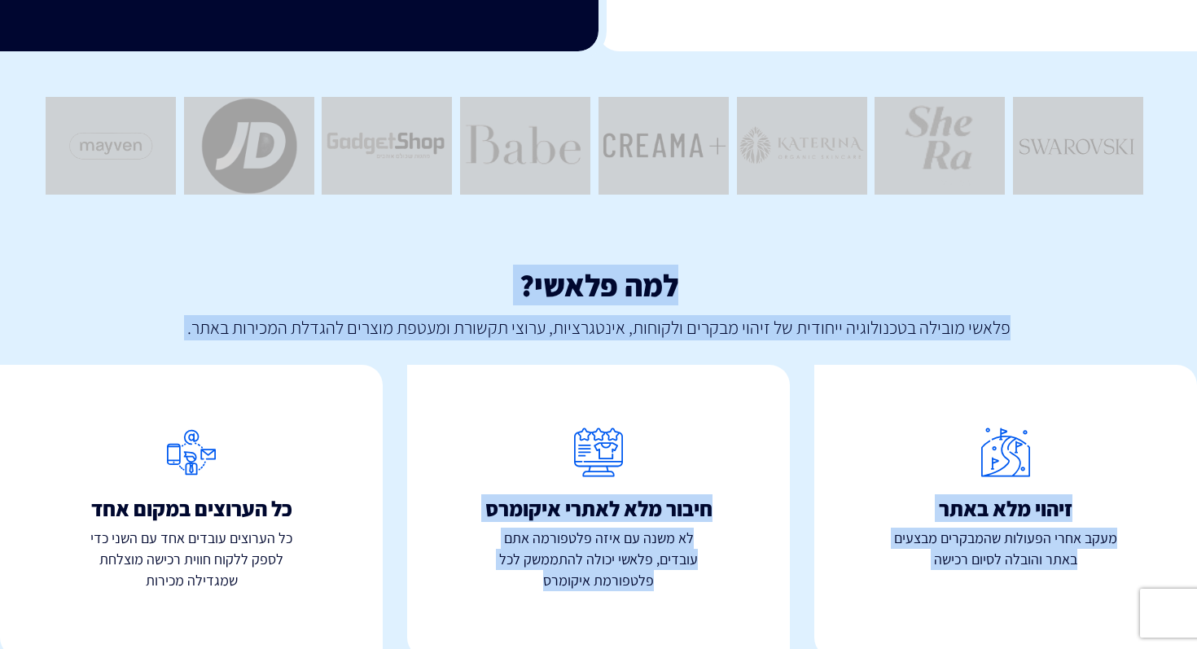
scroll to position [752, 0]
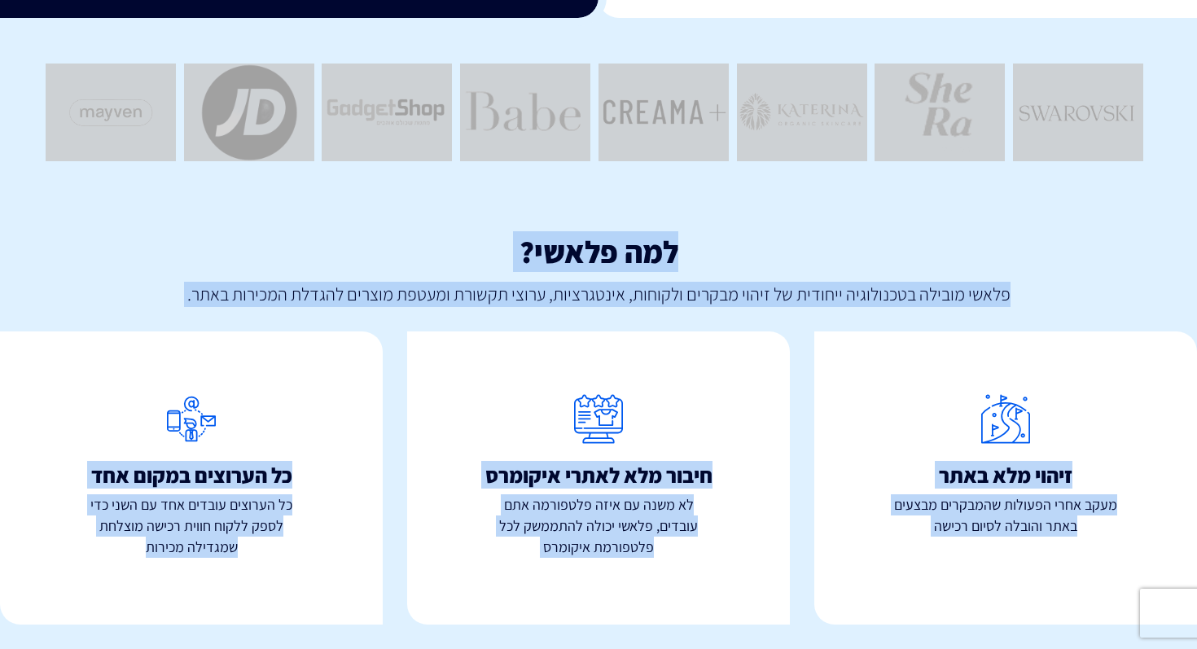
drag, startPoint x: 779, startPoint y: 24, endPoint x: 196, endPoint y: 586, distance: 810.4
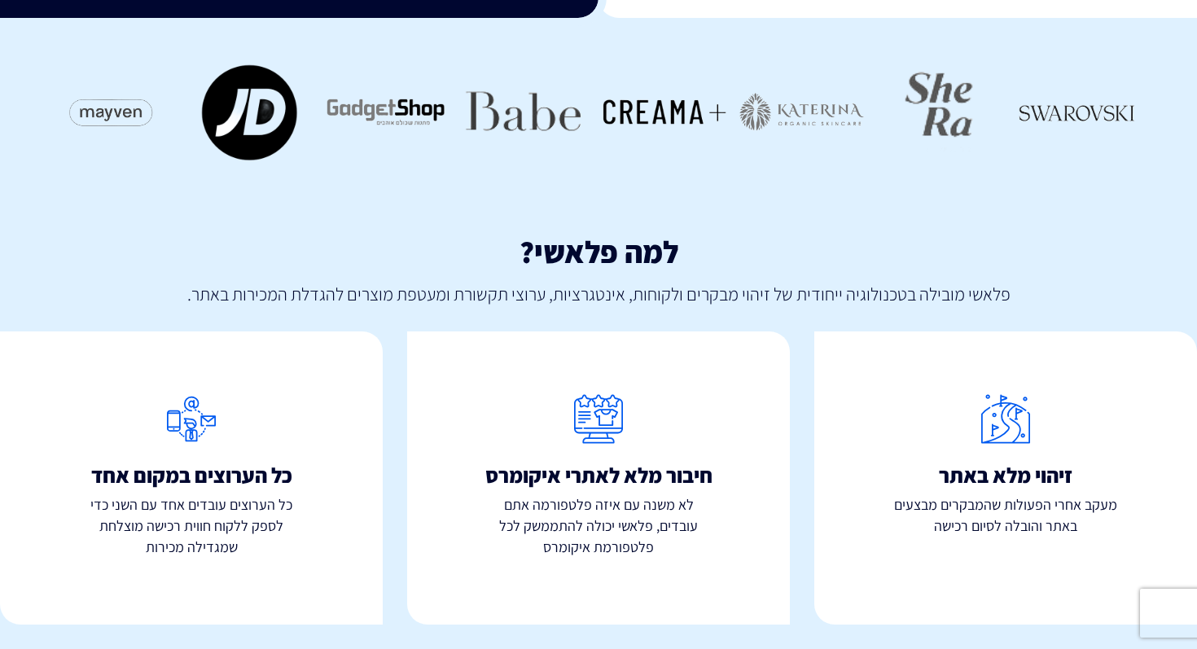
click at [196, 587] on div "כל הערוצים במקום אחד כל הערוצים עובדים אחד עם השני כדי לספק ללקוח חווית רכישה מ…" at bounding box center [191, 477] width 383 height 293
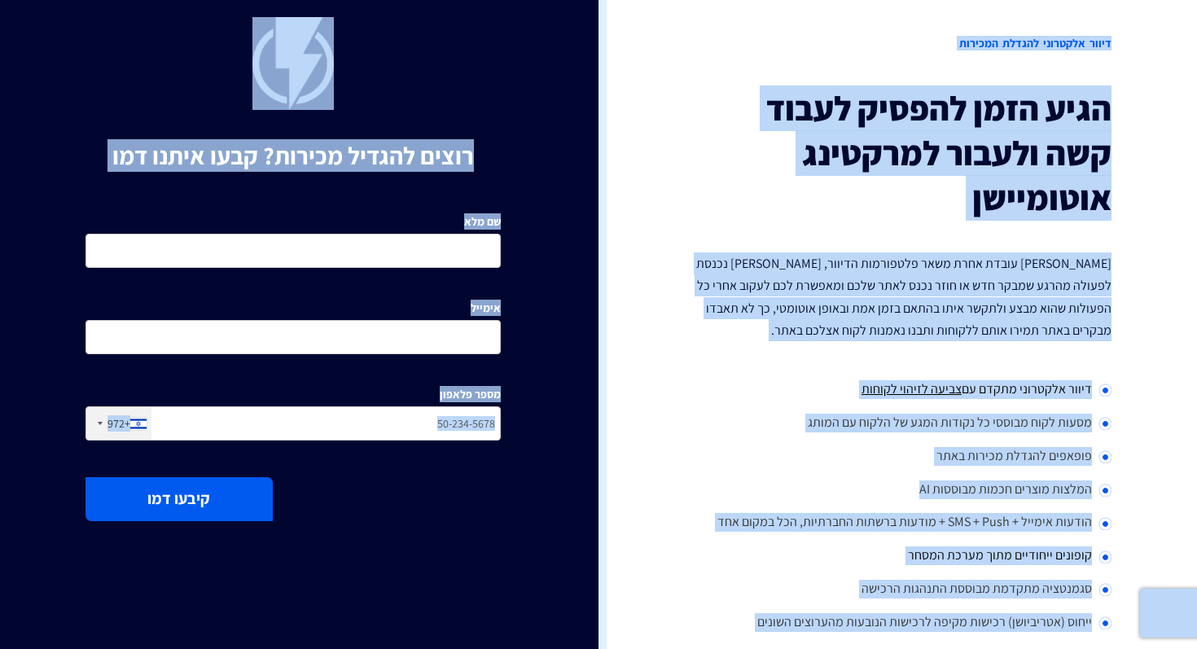
scroll to position [0, 0]
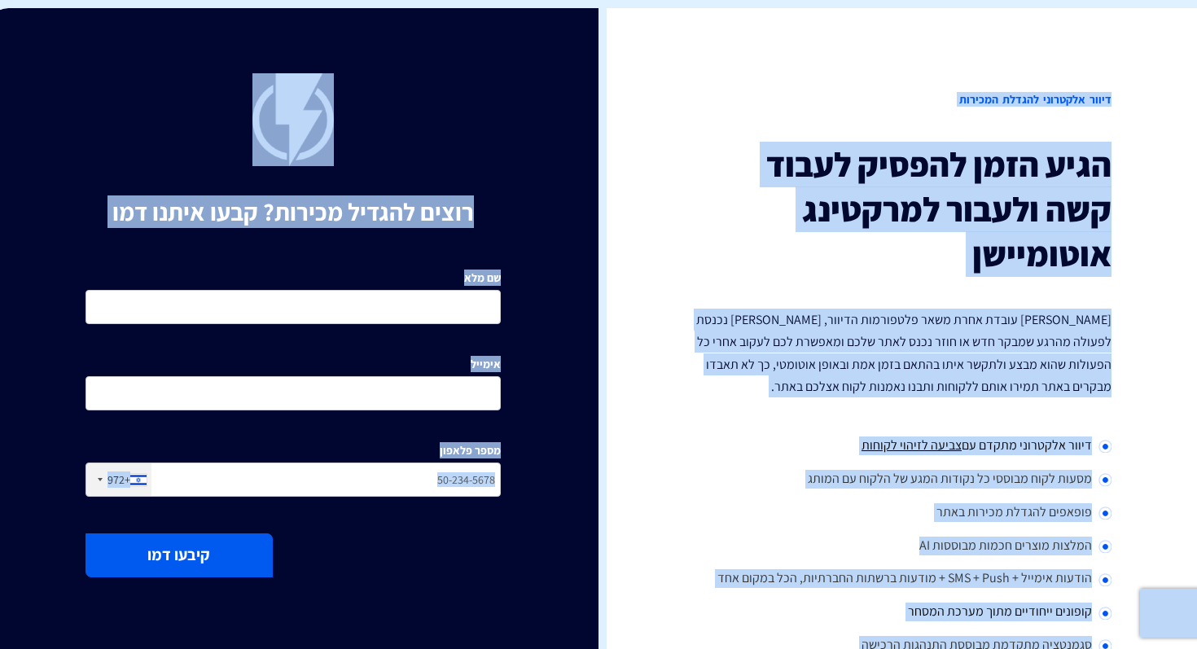
drag, startPoint x: 196, startPoint y: 587, endPoint x: 755, endPoint y: -129, distance: 908.8
click at [712, 100] on h2 "דיוור אלקטרוני להגדלת המכירות" at bounding box center [903, 99] width 415 height 53
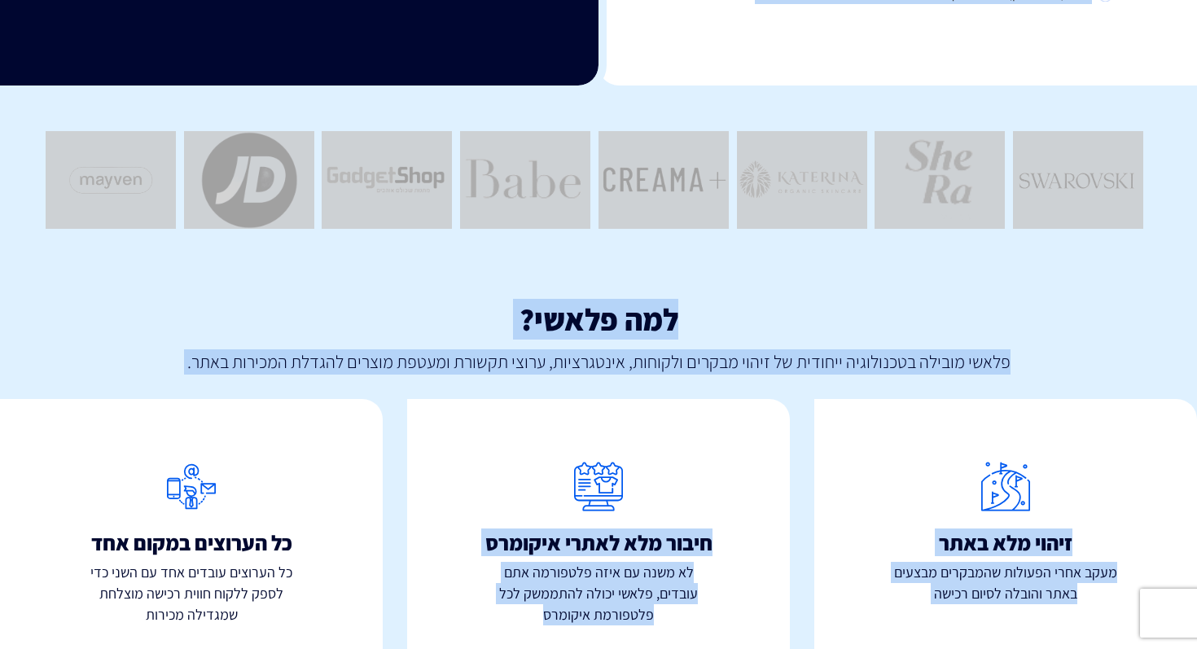
scroll to position [752, 0]
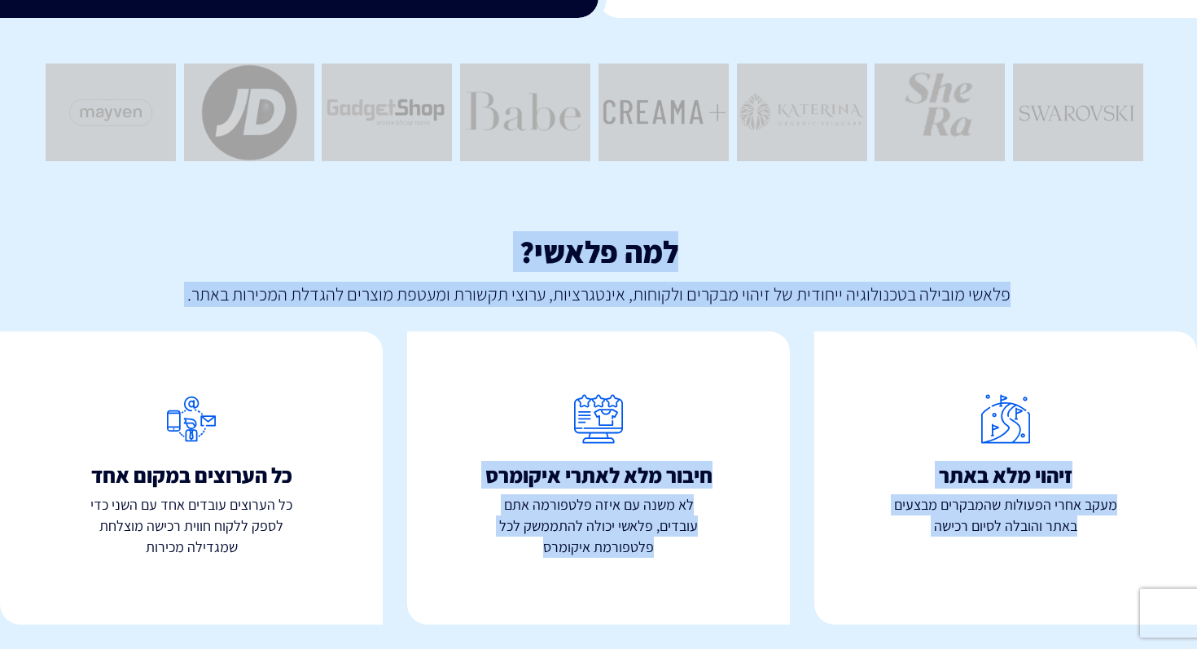
drag, startPoint x: 790, startPoint y: 28, endPoint x: 513, endPoint y: 648, distance: 679.6
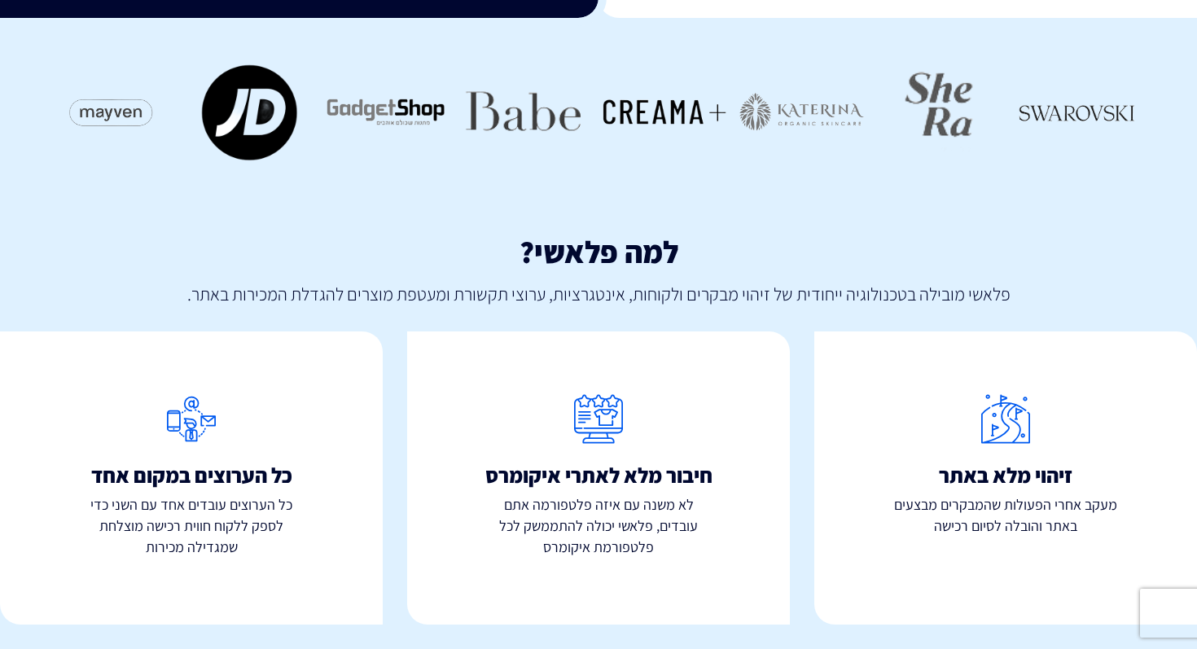
click at [293, 617] on div "כל הערוצים במקום אחד כל הערוצים עובדים אחד עם השני כדי לספק ללקוח חווית רכישה מ…" at bounding box center [191, 477] width 383 height 293
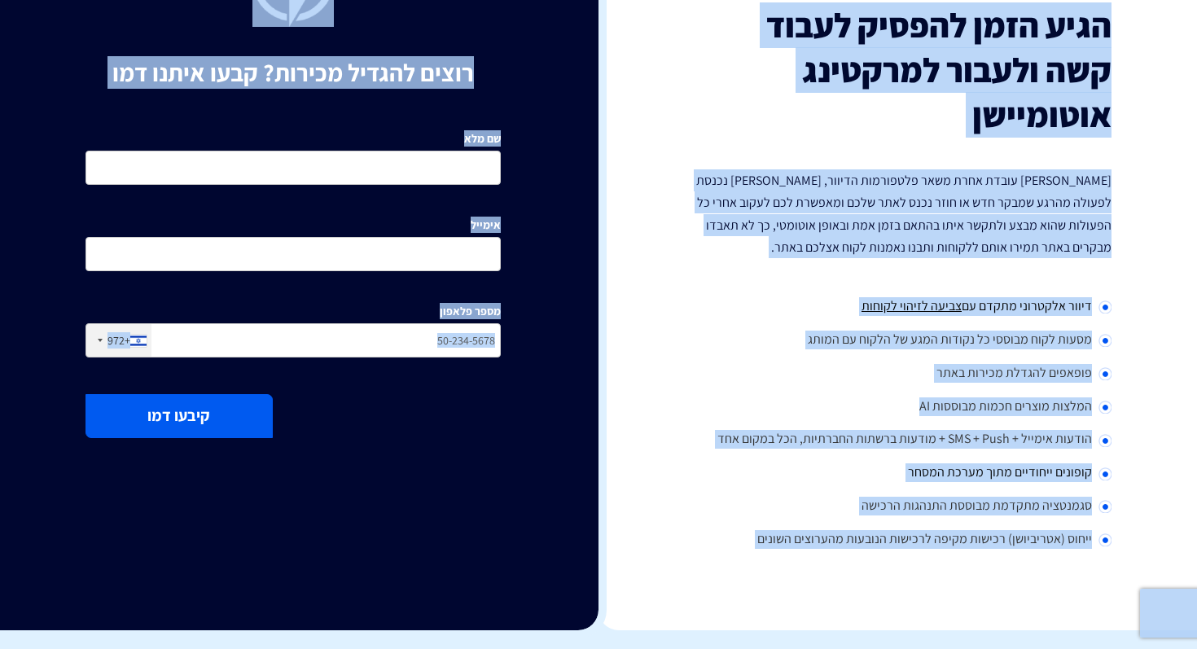
scroll to position [0, 0]
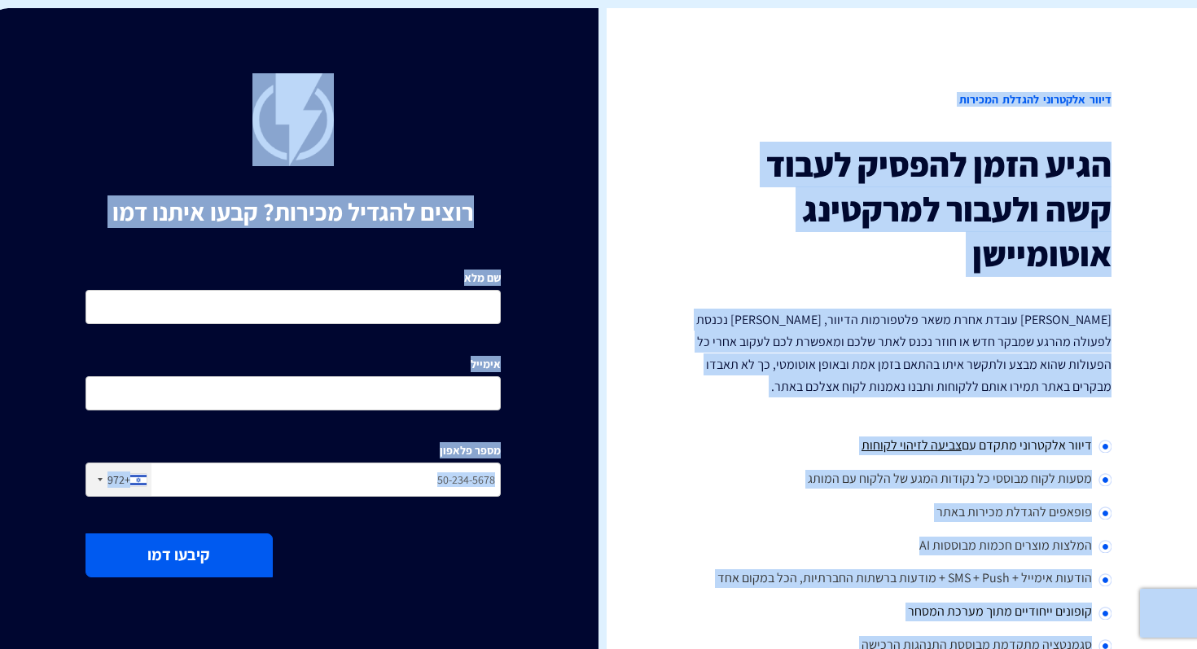
drag, startPoint x: 293, startPoint y: 617, endPoint x: 933, endPoint y: -129, distance: 983.7
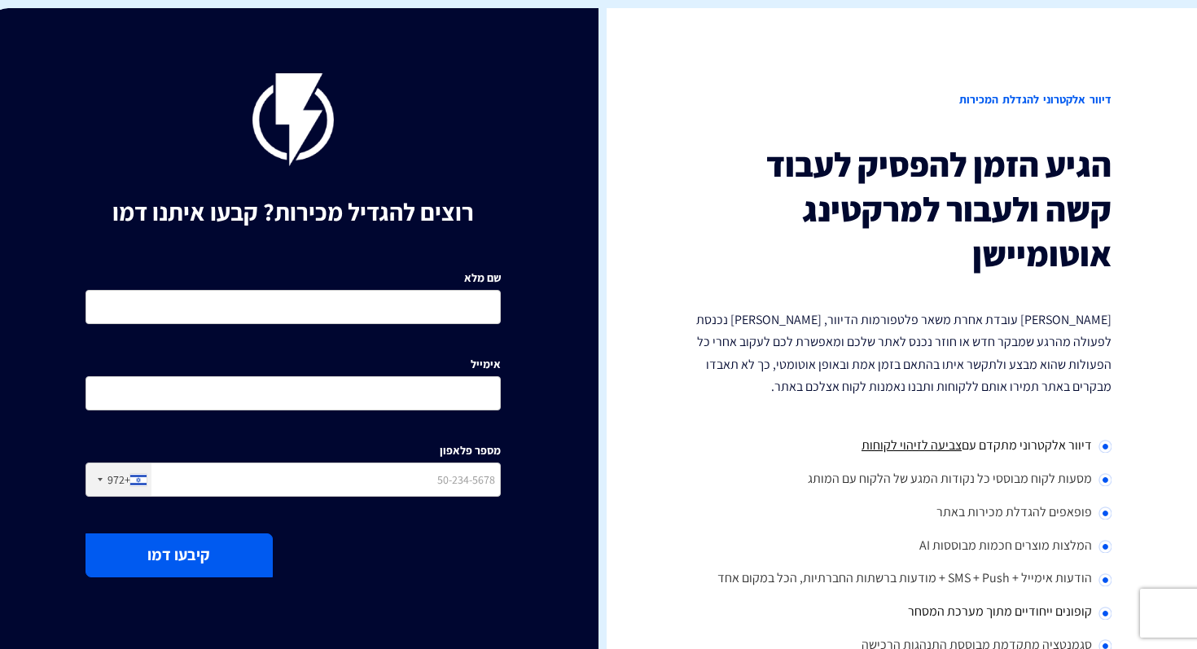
click at [779, 66] on div "דיוור אלקטרוני להגדלת המכירות הגיע הזמן להפסיק לעבוד קשה ולעבור למרקטינג אוטומי…" at bounding box center [904, 389] width 611 height 762
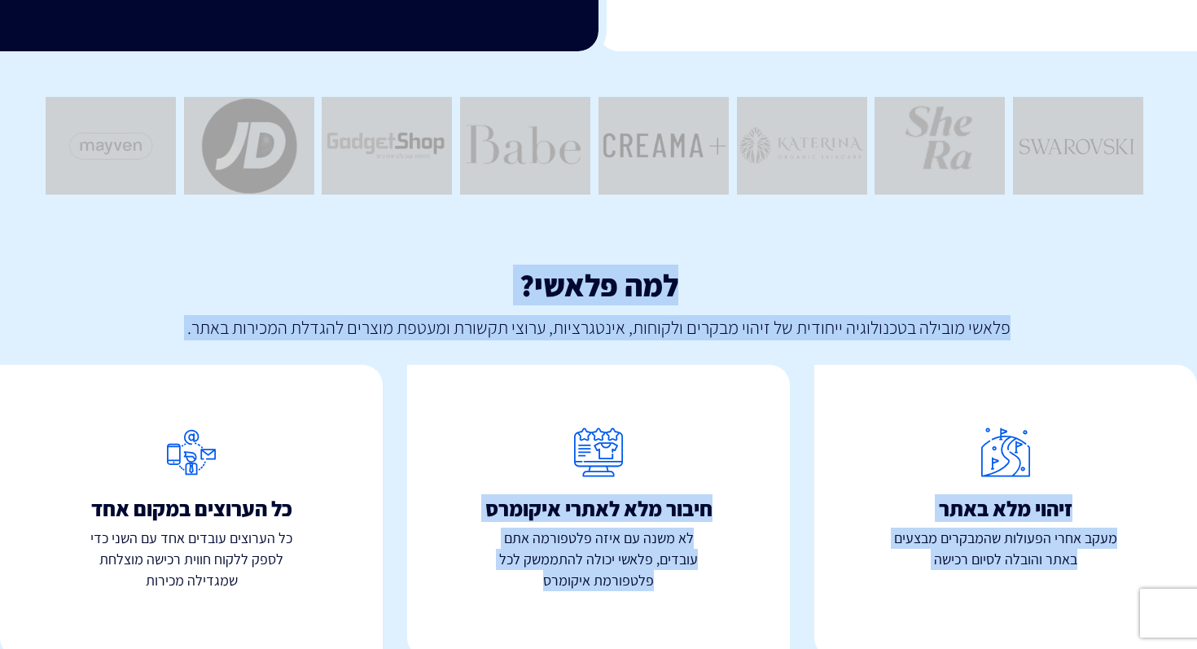
scroll to position [752, 0]
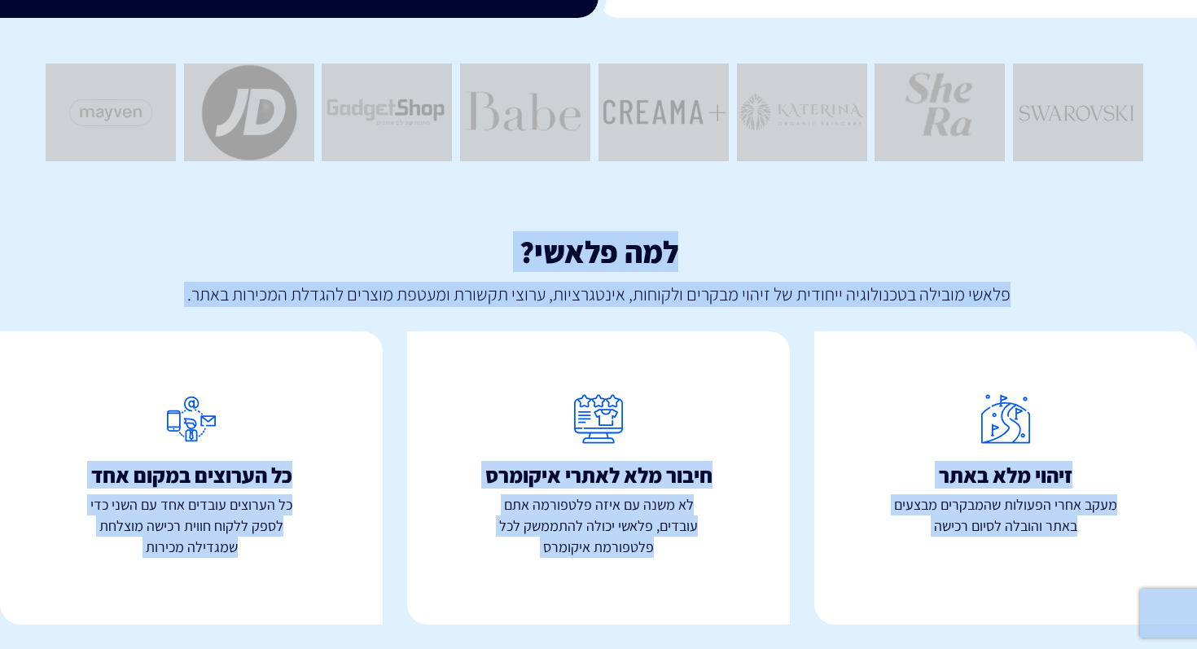
drag, startPoint x: 787, startPoint y: 70, endPoint x: 326, endPoint y: 601, distance: 703.2
click at [326, 601] on div "כל הערוצים במקום אחד כל הערוצים עובדים אחד עם השני כדי לספק ללקוח חווית רכישה מ…" at bounding box center [191, 477] width 383 height 293
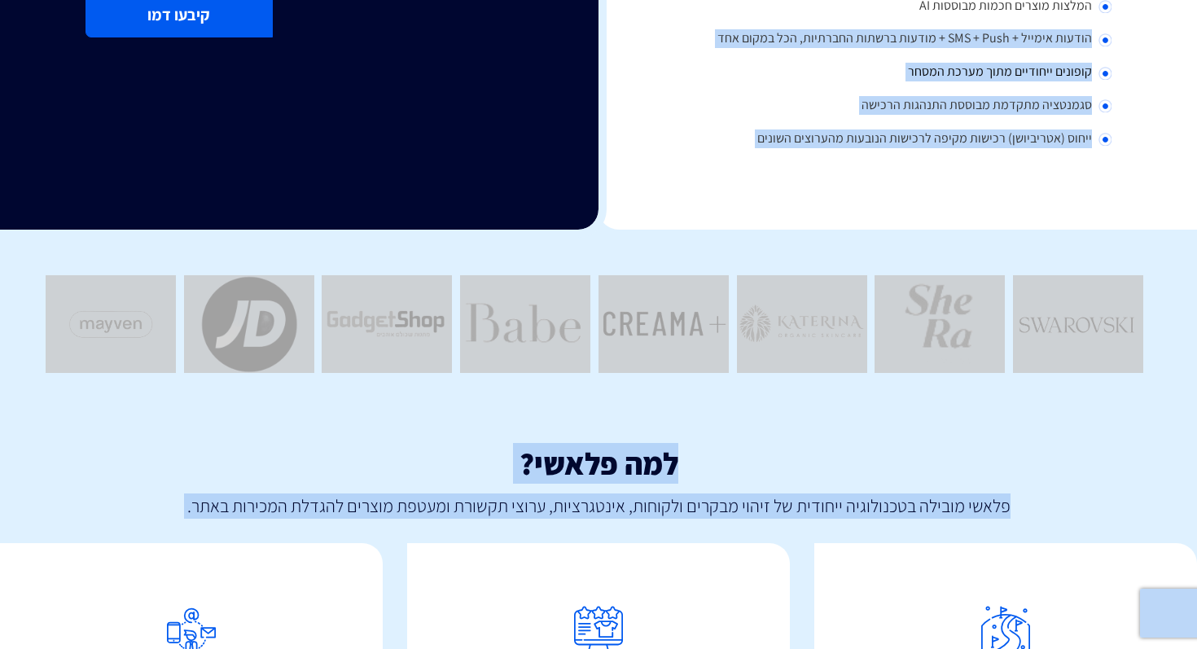
scroll to position [0, 0]
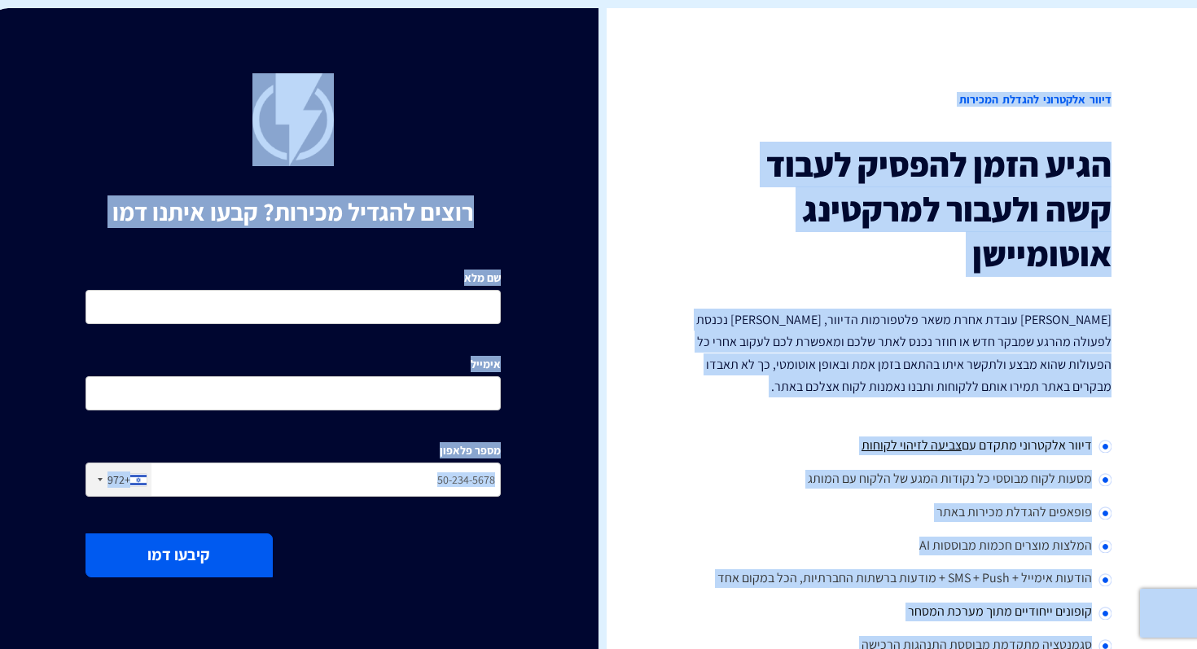
drag, startPoint x: 326, startPoint y: 601, endPoint x: 744, endPoint y: -129, distance: 842.0
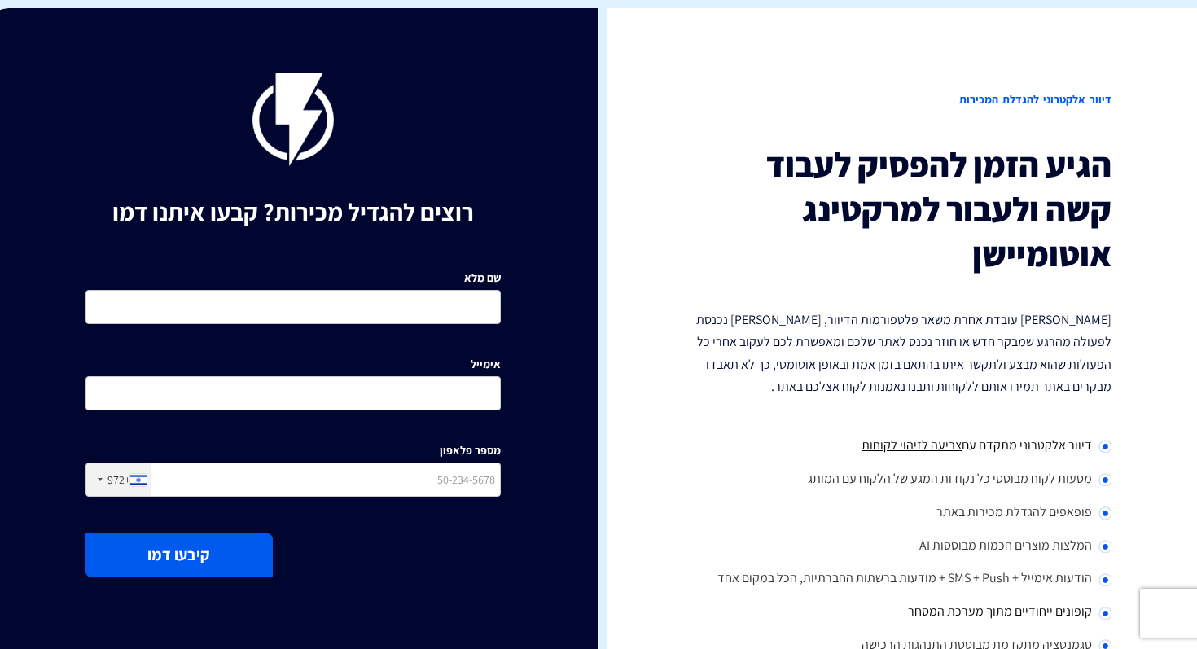
click at [645, 86] on div "דיוור אלקטרוני להגדלת המכירות הגיע הזמן להפסיק לעבוד קשה ולעבור למרקטינג אוטומי…" at bounding box center [904, 389] width 611 height 762
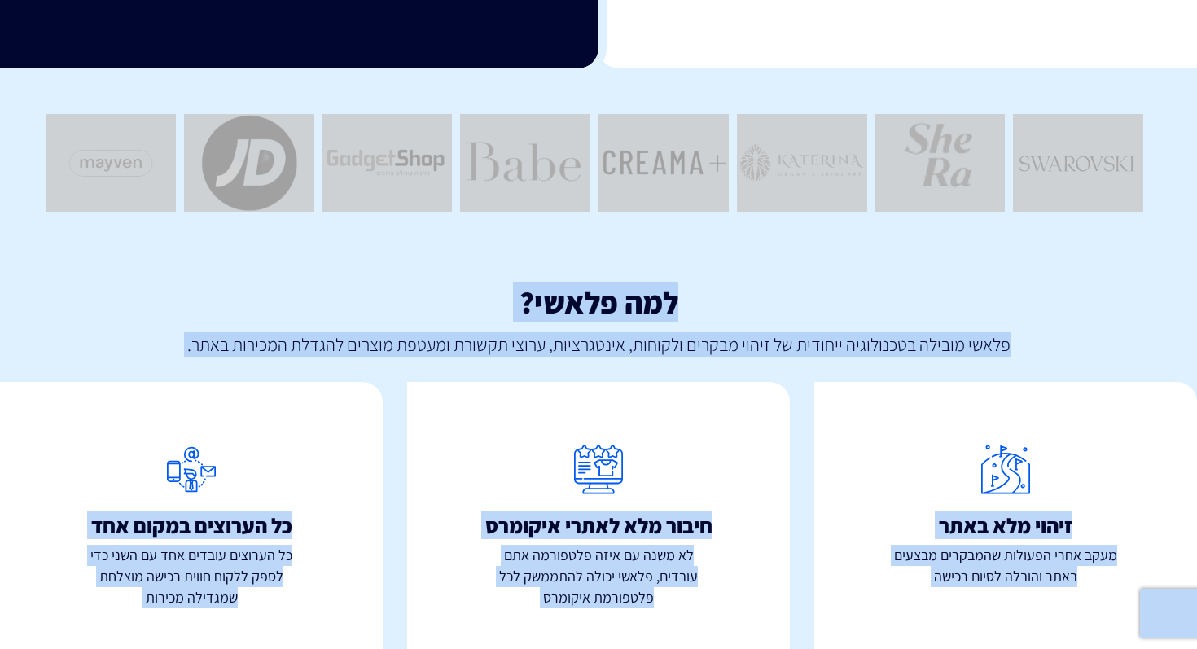
scroll to position [752, 0]
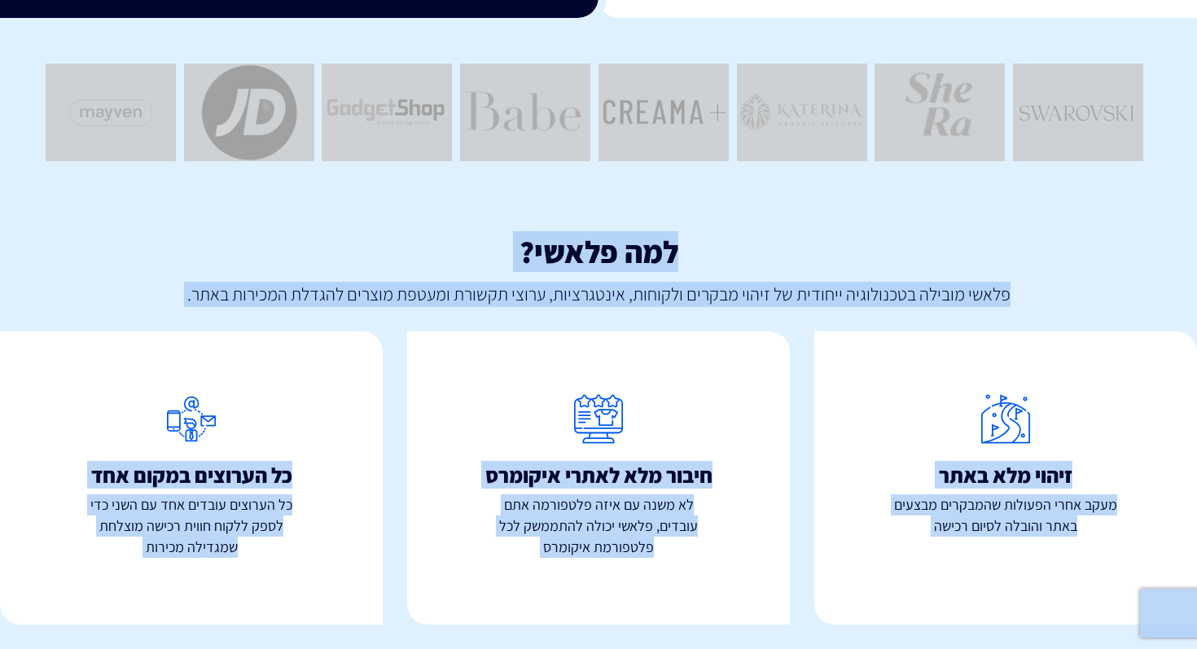
drag, startPoint x: 726, startPoint y: 37, endPoint x: 200, endPoint y: 648, distance: 806.8
click at [240, 595] on div "כל הערוצים במקום אחד כל הערוצים עובדים אחד עם השני כדי לספק ללקוח חווית רכישה מ…" at bounding box center [191, 477] width 383 height 293
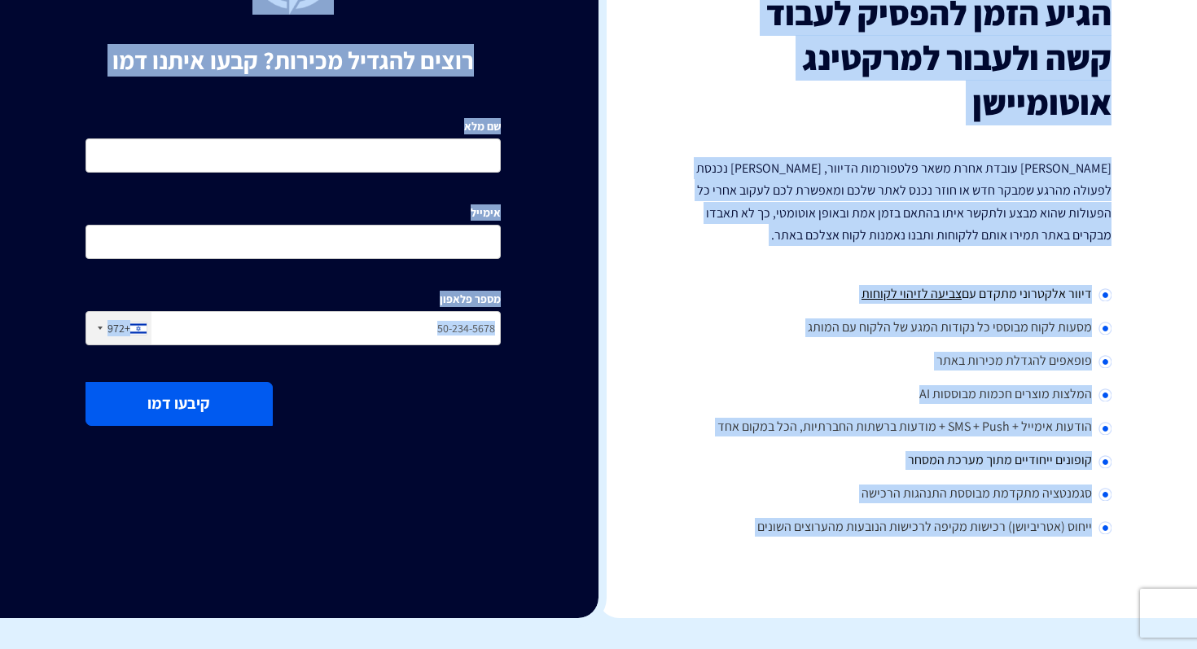
scroll to position [0, 0]
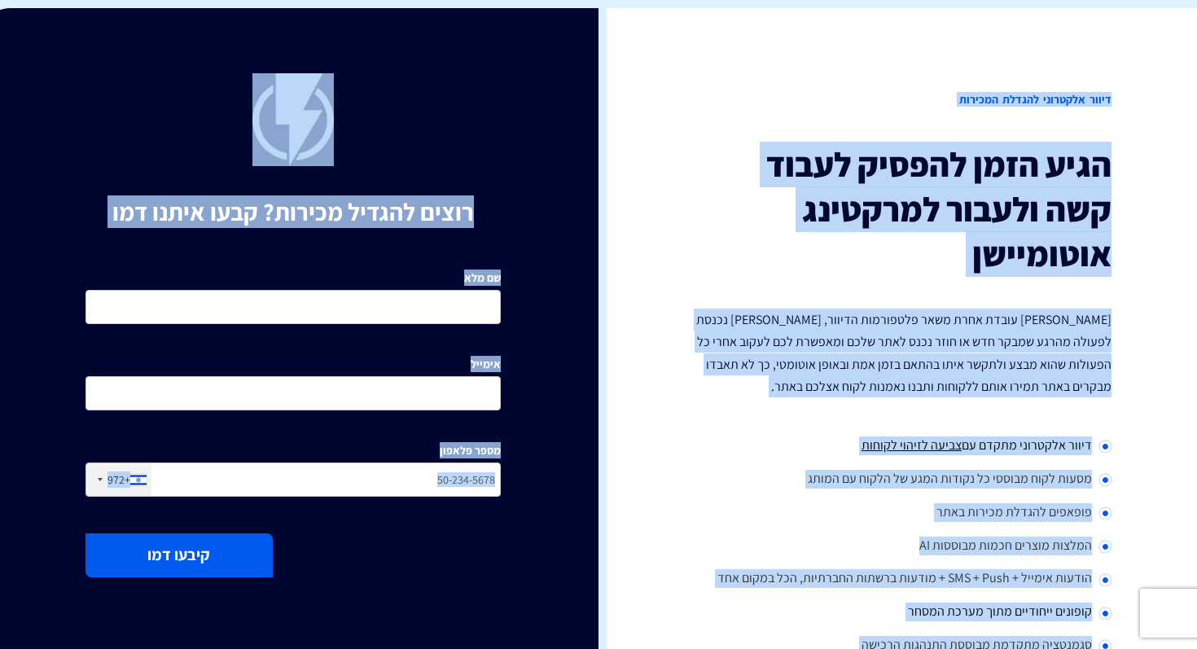
drag, startPoint x: 178, startPoint y: 616, endPoint x: 774, endPoint y: -129, distance: 953.8
click at [699, 23] on div "דיוור אלקטרוני להגדלת המכירות הגיע הזמן להפסיק לעבוד קשה ולעבור למרקטינג אוטומי…" at bounding box center [904, 389] width 611 height 762
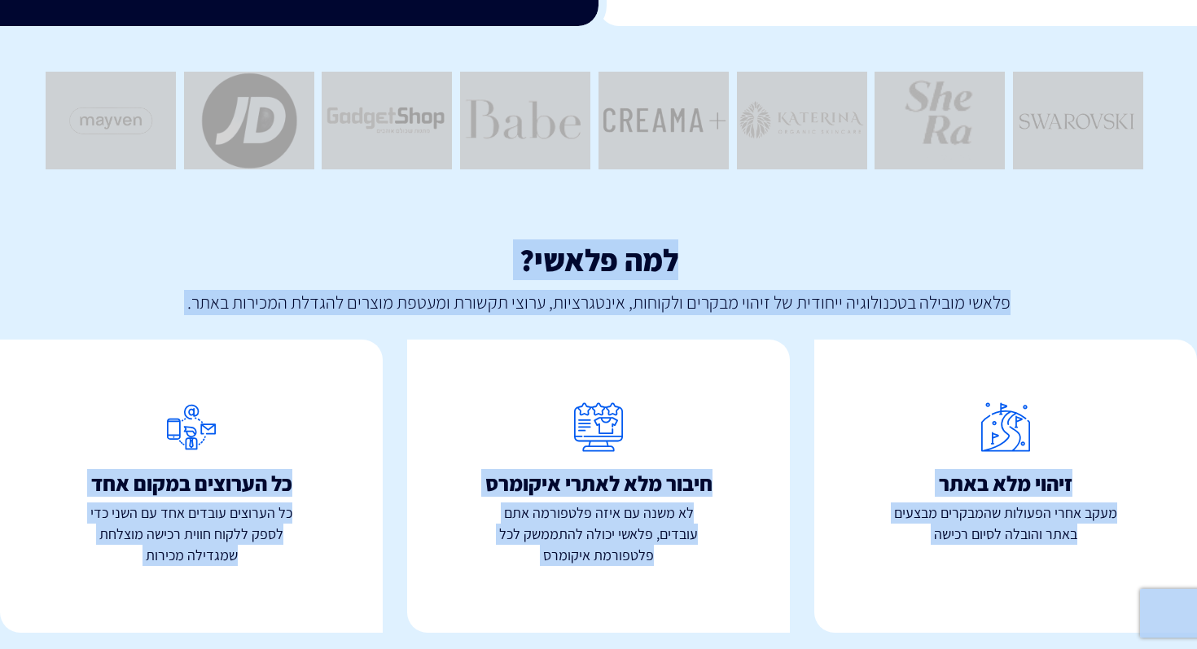
scroll to position [752, 0]
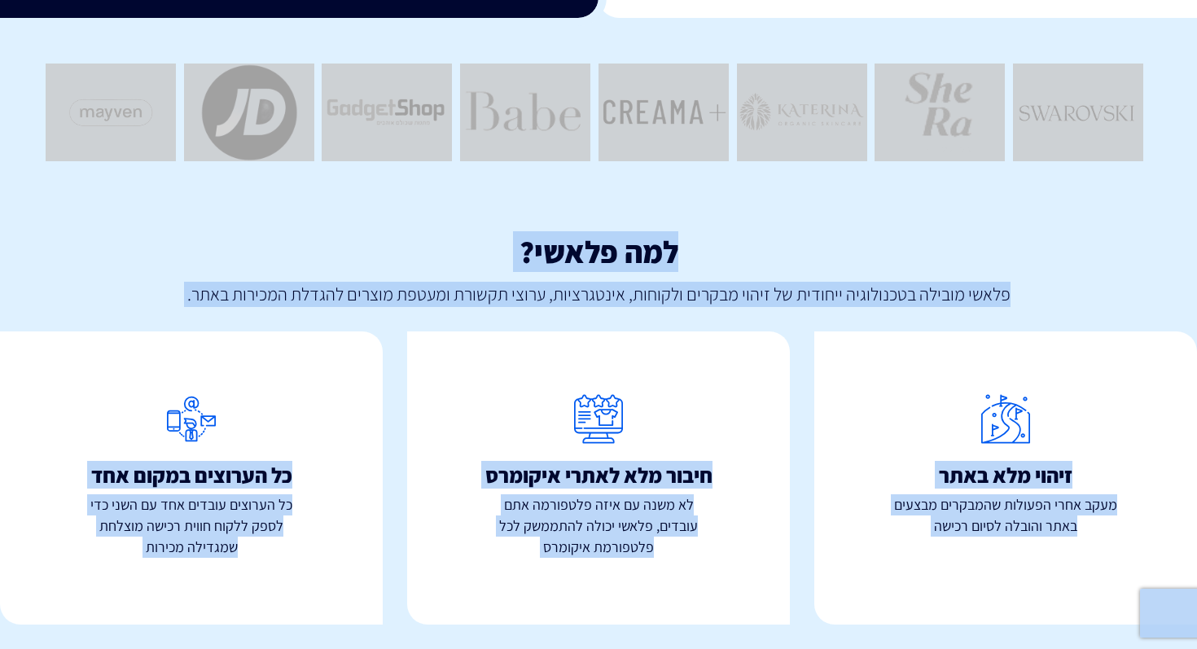
drag, startPoint x: 699, startPoint y: 23, endPoint x: 113, endPoint y: 648, distance: 856.8
click at [147, 599] on div "כל הערוצים במקום אחד כל הערוצים עובדים אחד עם השני כדי לספק ללקוח חווית רכישה מ…" at bounding box center [191, 477] width 383 height 293
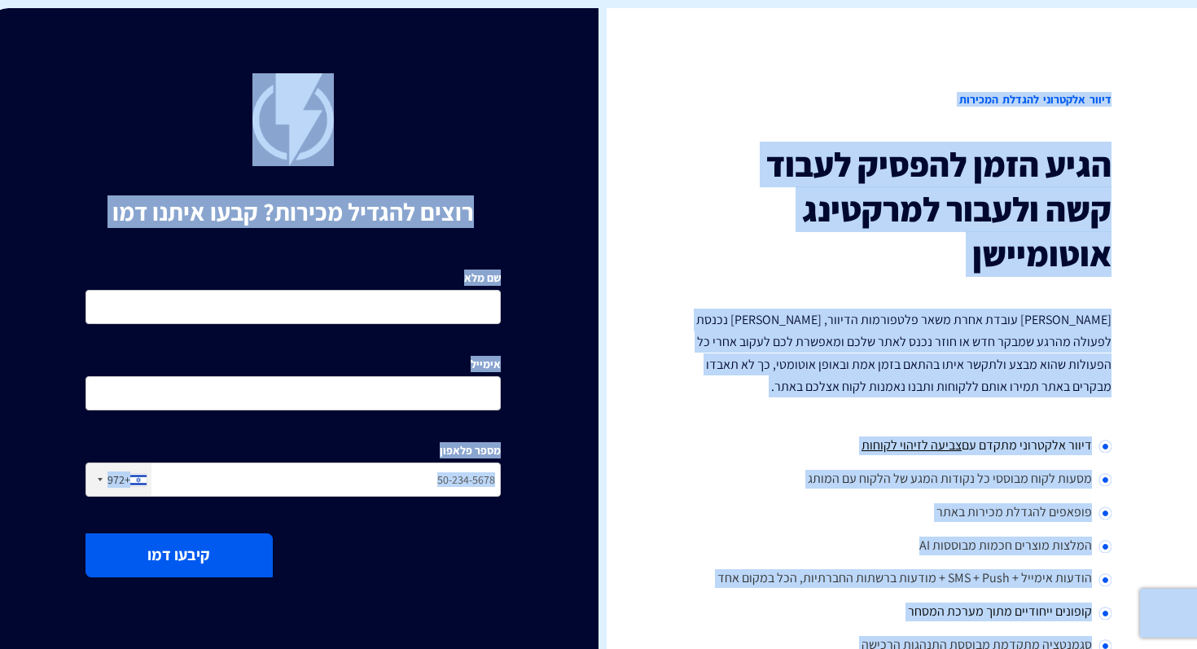
drag, startPoint x: 147, startPoint y: 599, endPoint x: 688, endPoint y: -129, distance: 908.1
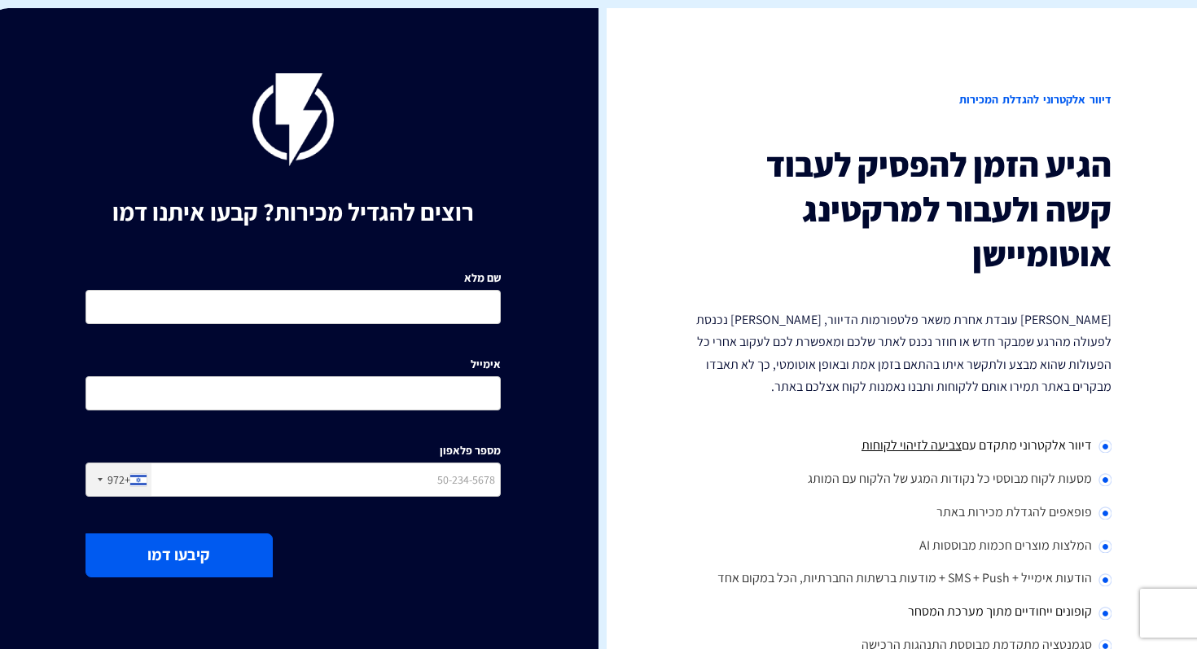
click at [671, 58] on div "דיוור אלקטרוני להגדלת המכירות הגיע הזמן להפסיק לעבוד קשה ולעבור למרקטינג אוטומי…" at bounding box center [904, 389] width 611 height 762
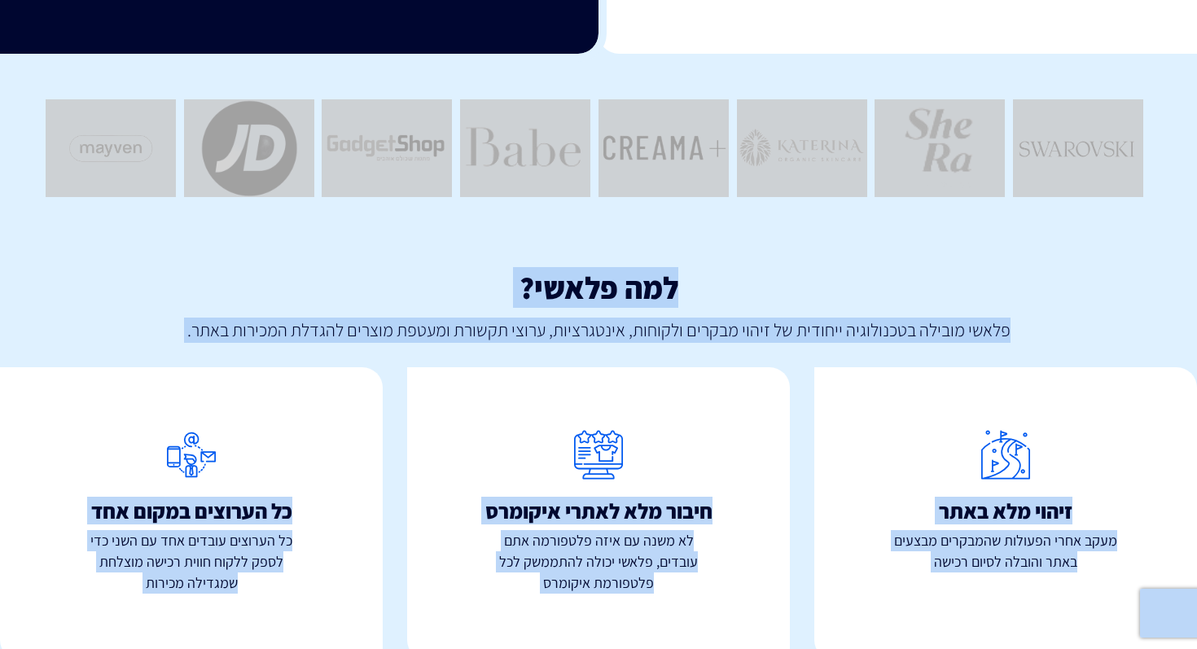
scroll to position [752, 0]
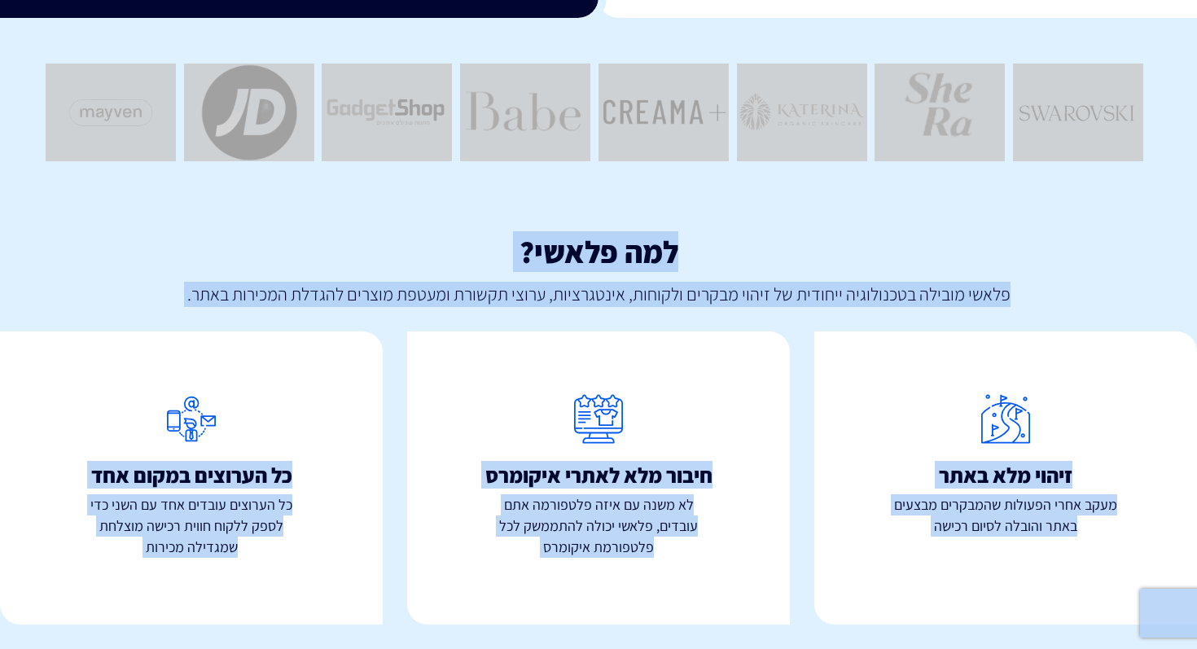
drag, startPoint x: 671, startPoint y: 58, endPoint x: 126, endPoint y: 648, distance: 803.5
click at [203, 577] on div "כל הערוצים במקום אחד כל הערוצים עובדים אחד עם השני כדי לספק ללקוח חווית רכישה מ…" at bounding box center [191, 477] width 383 height 293
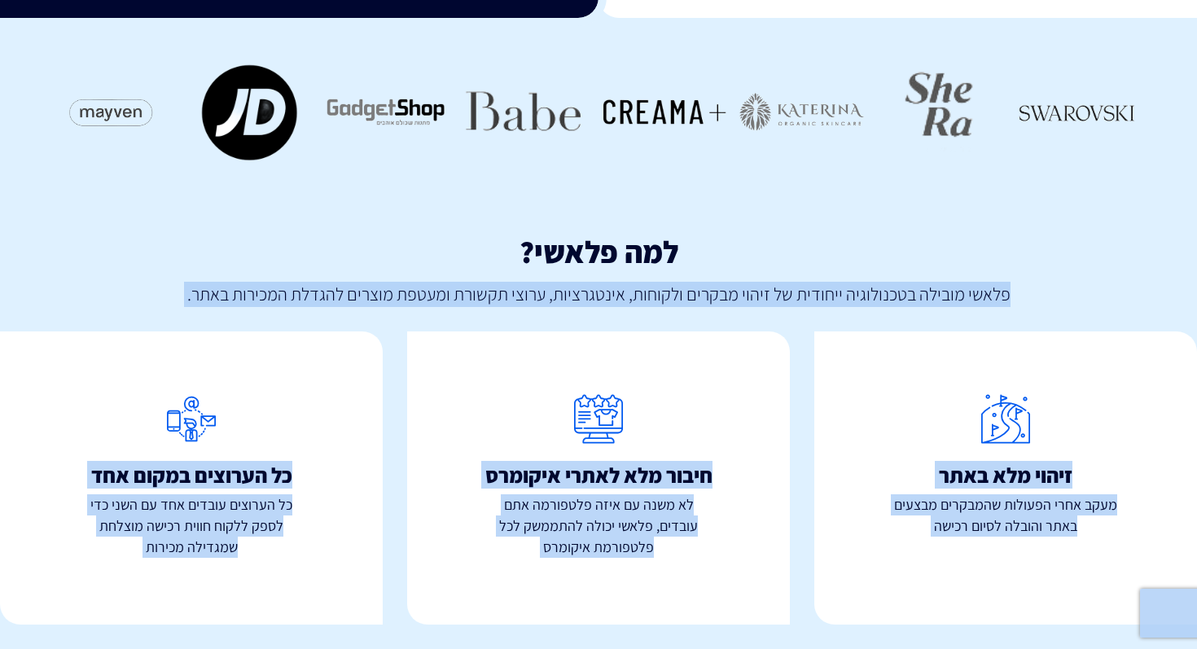
scroll to position [0, 0]
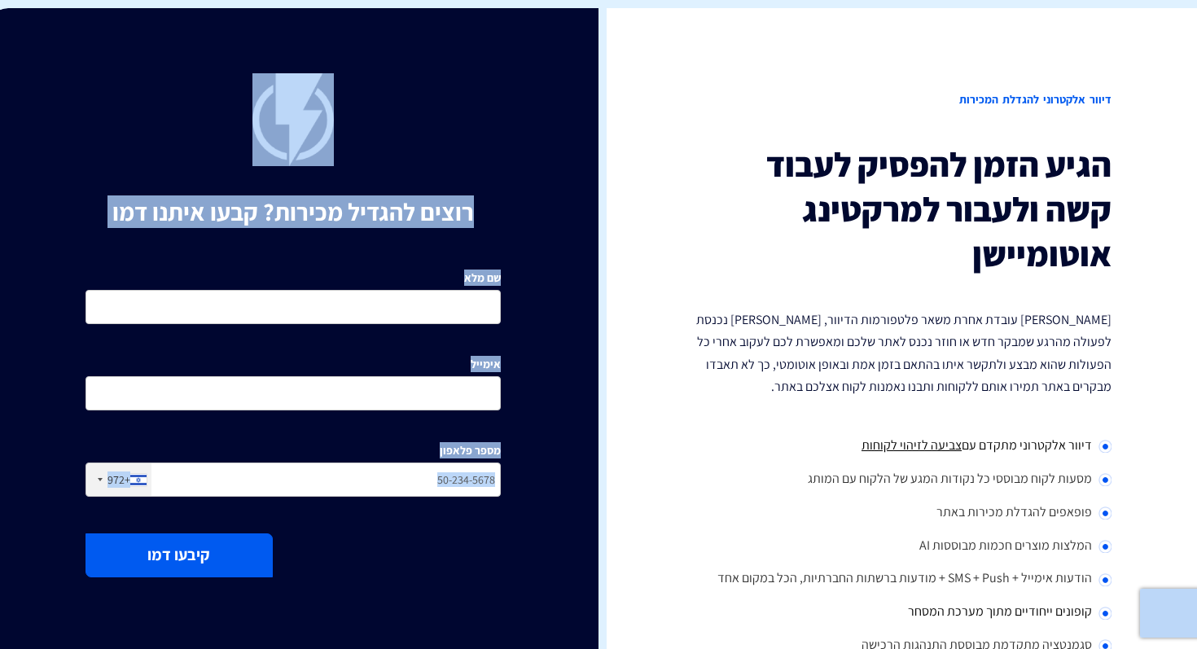
drag, startPoint x: 203, startPoint y: 577, endPoint x: 577, endPoint y: -129, distance: 799.4
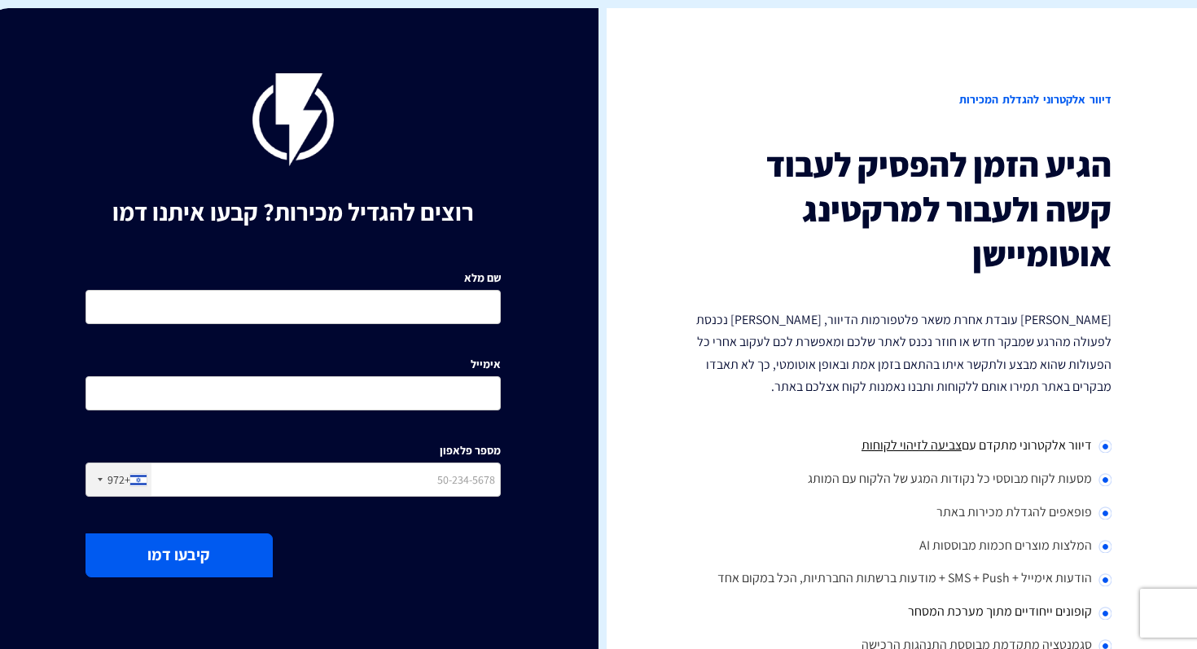
click at [658, 47] on div "דיוור אלקטרוני להגדלת המכירות הגיע הזמן להפסיק לעבוד קשה ולעבור למרקטינג אוטומי…" at bounding box center [904, 389] width 611 height 762
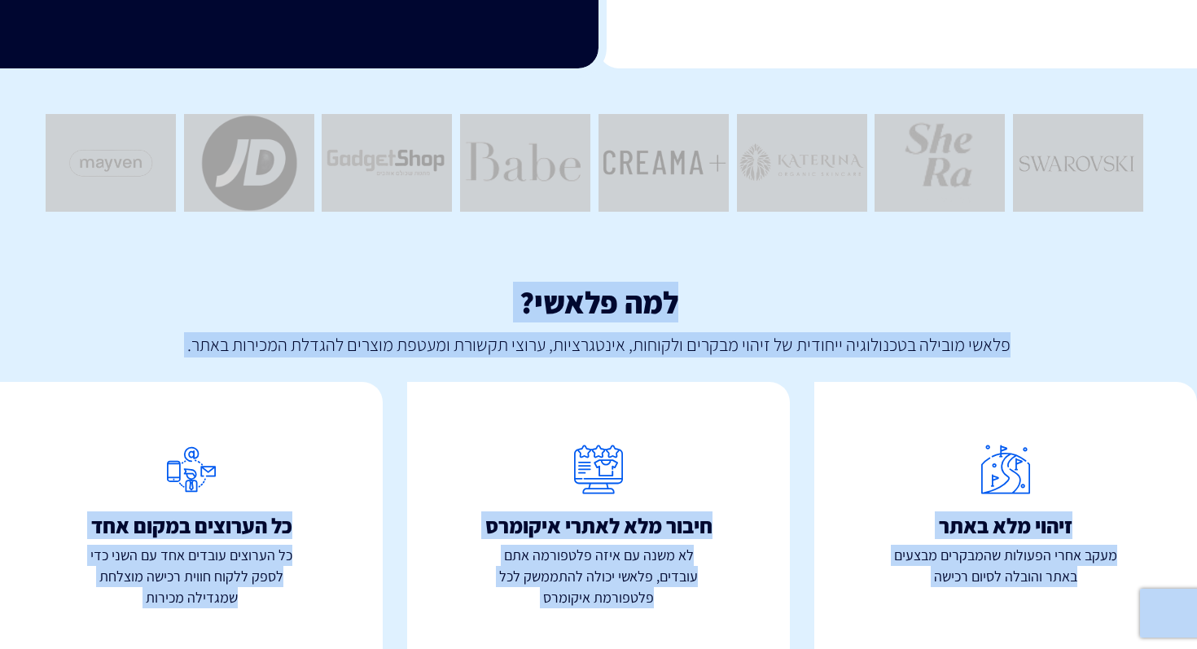
scroll to position [752, 0]
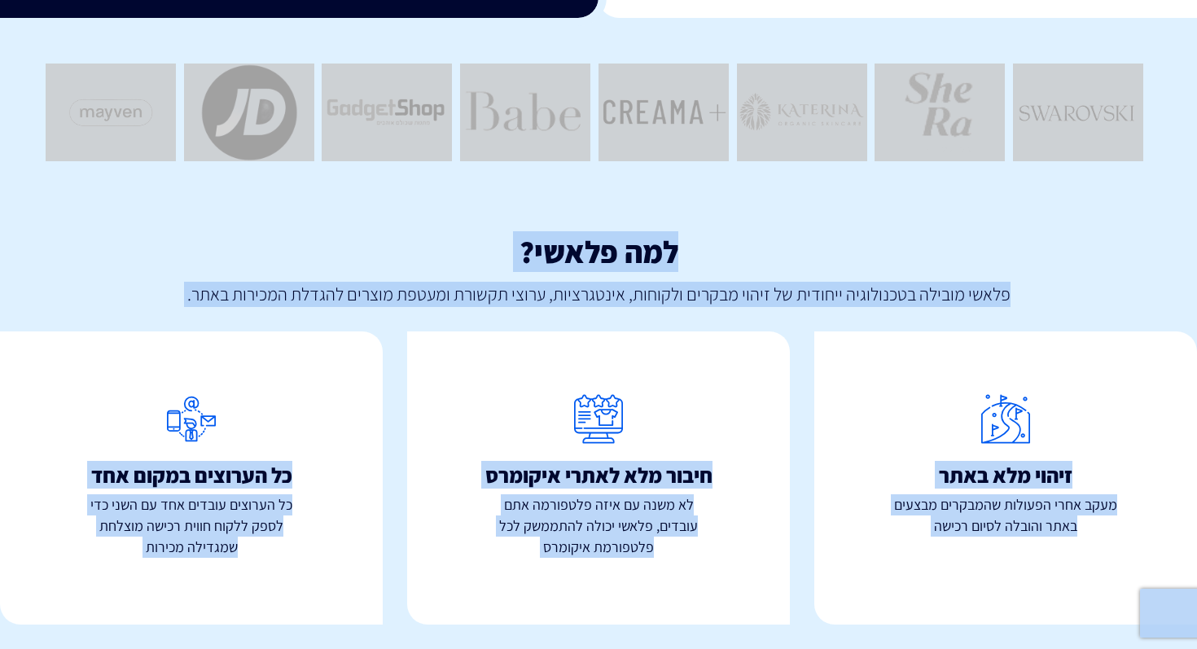
drag, startPoint x: 658, startPoint y: 47, endPoint x: 272, endPoint y: 648, distance: 714.4
click at [323, 582] on div "כל הערוצים במקום אחד כל הערוצים עובדים אחד עם השני כדי לספק ללקוח חווית רכישה מ…" at bounding box center [191, 477] width 383 height 293
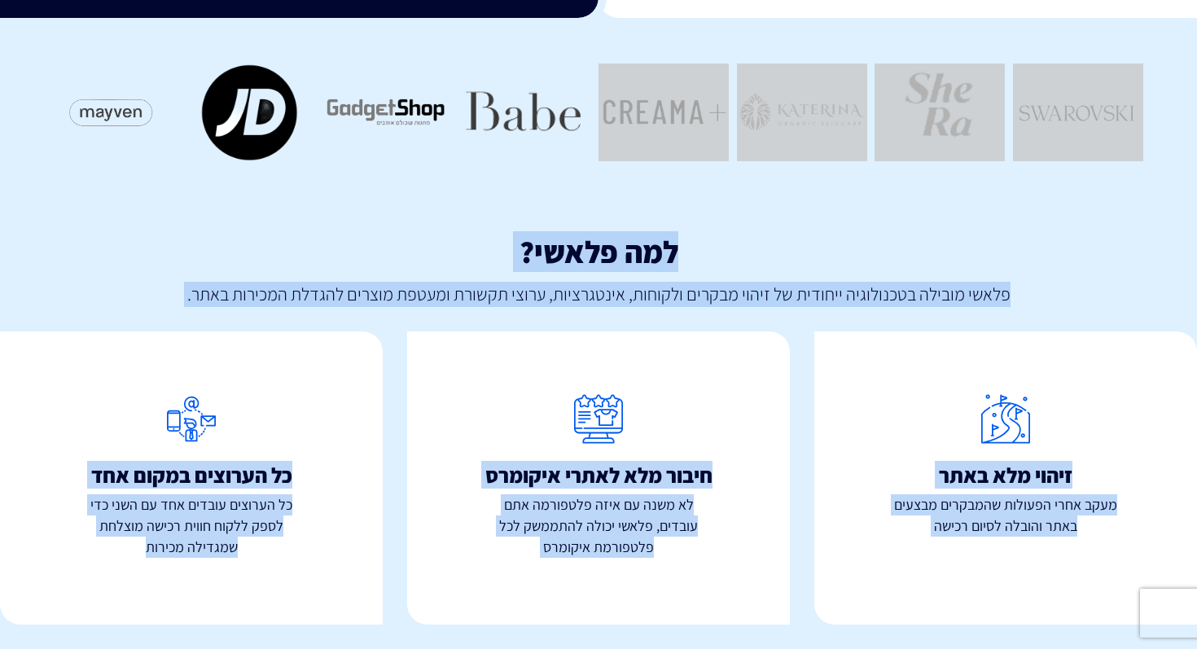
drag, startPoint x: 174, startPoint y: 612, endPoint x: 700, endPoint y: 135, distance: 709.8
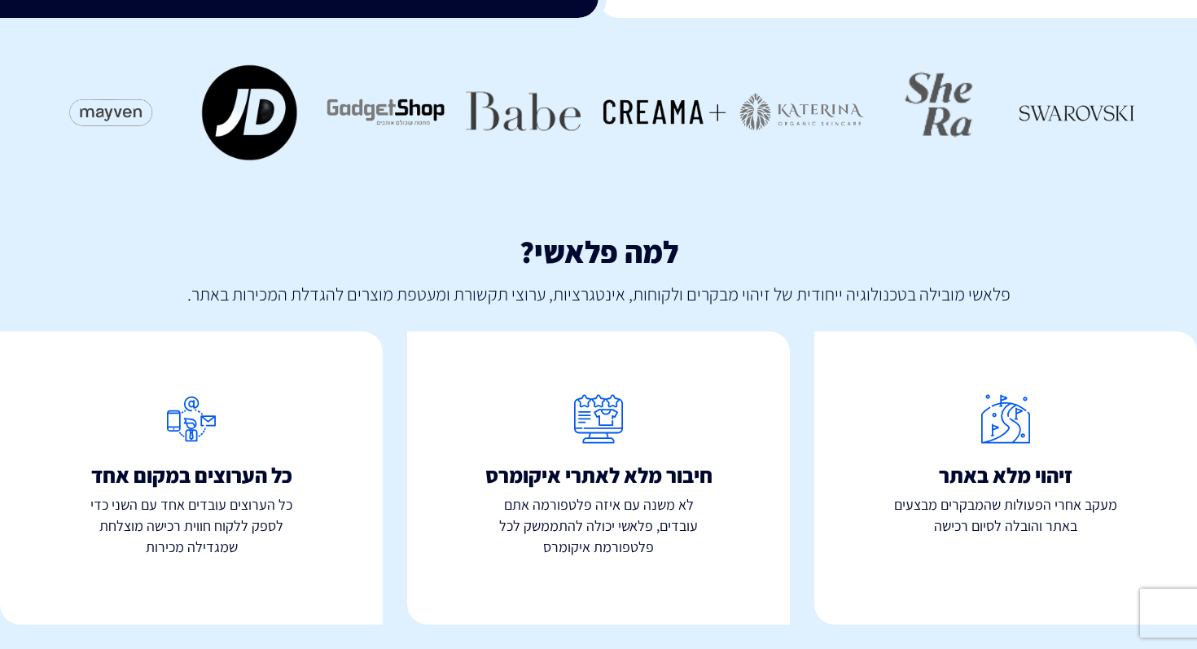
click at [372, 250] on h3 "למה פלאשי?" at bounding box center [598, 252] width 1197 height 34
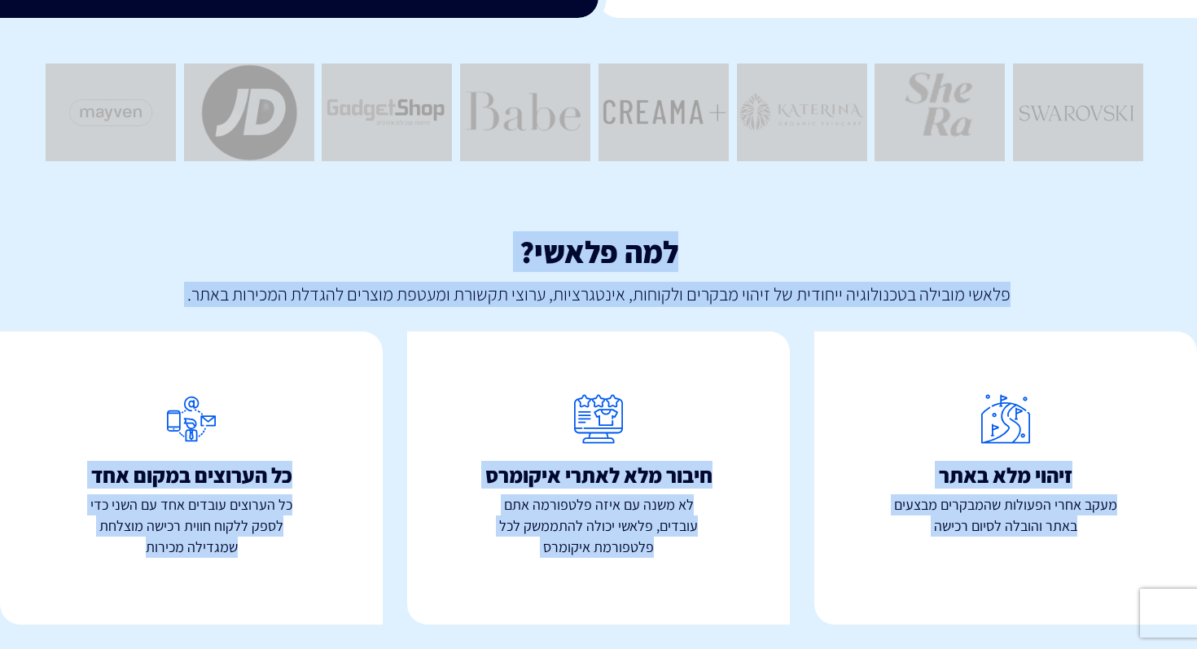
drag, startPoint x: 757, startPoint y: 19, endPoint x: 230, endPoint y: 648, distance: 820.5
click at [283, 608] on div "כל הערוצים במקום אחד כל הערוצים עובדים אחד עם השני כדי לספק ללקוח חווית רכישה מ…" at bounding box center [191, 477] width 383 height 293
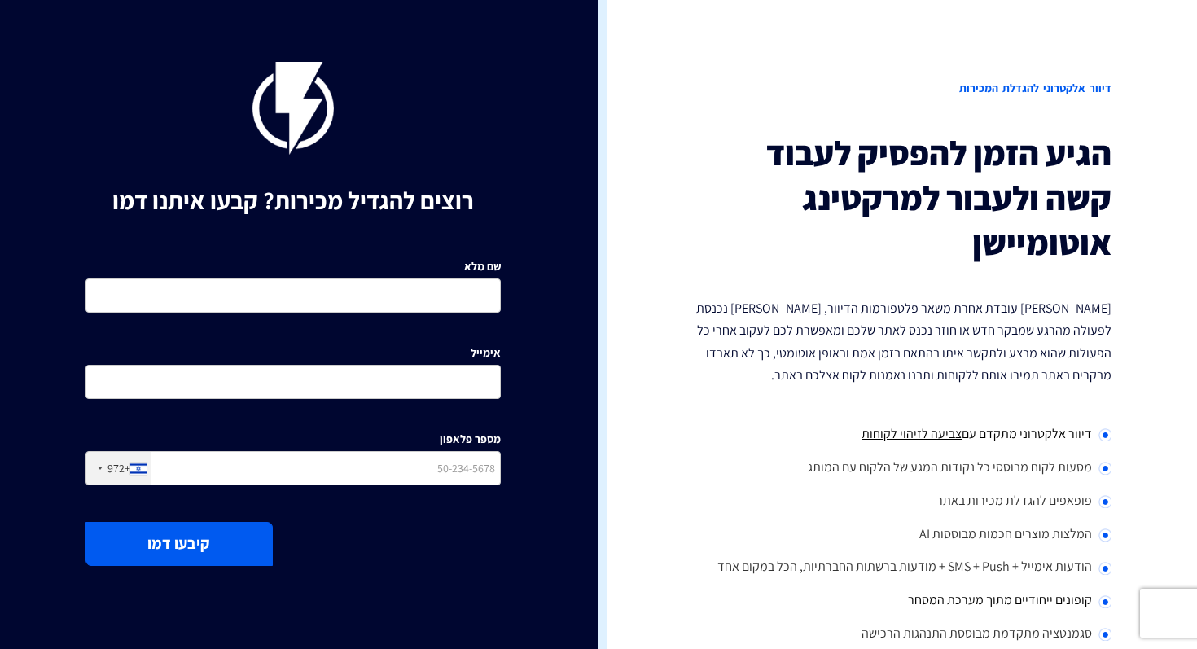
scroll to position [0, 0]
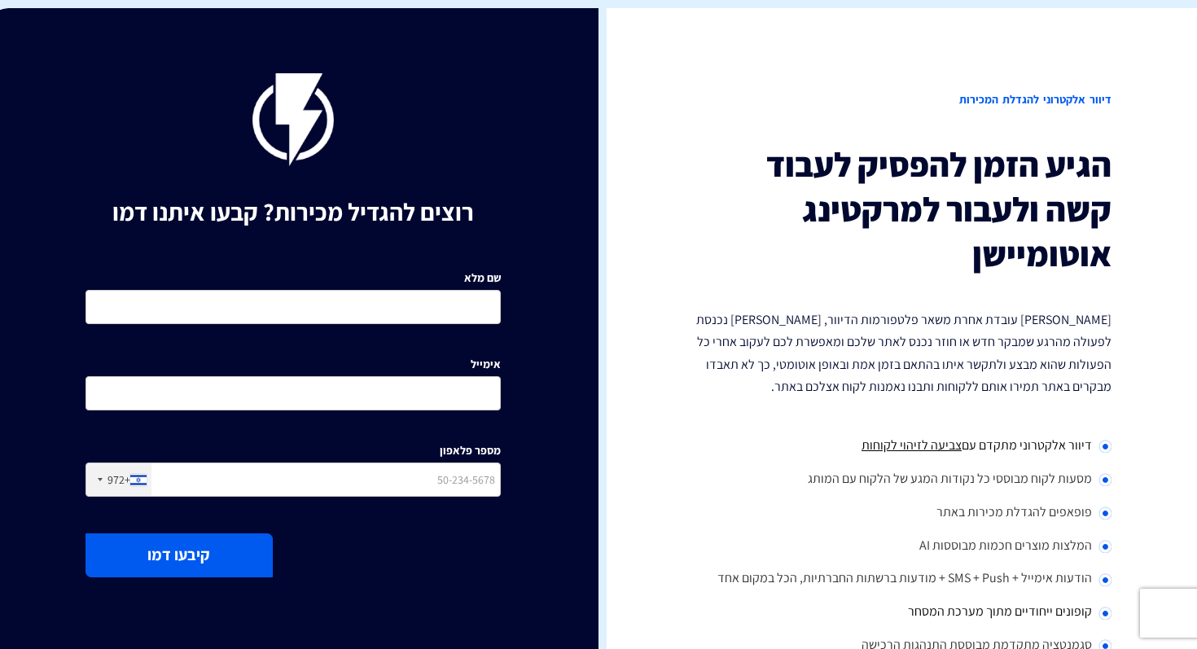
click at [291, 104] on img at bounding box center [292, 119] width 81 height 93
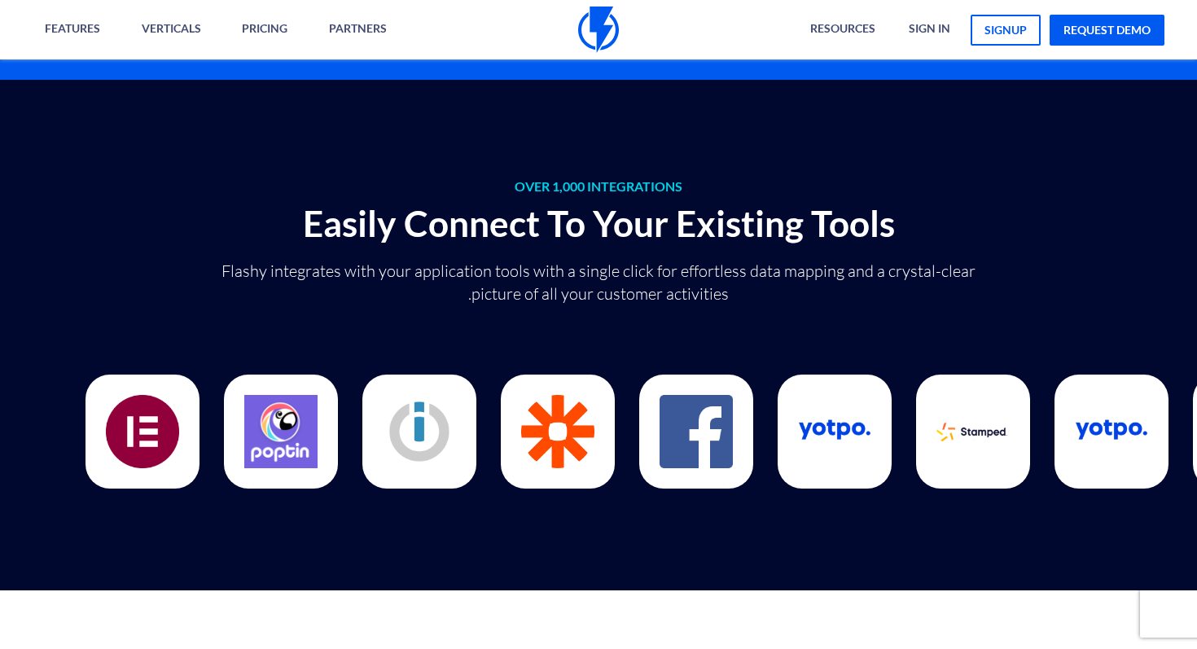
scroll to position [4027, 0]
